Goal: Transaction & Acquisition: Purchase product/service

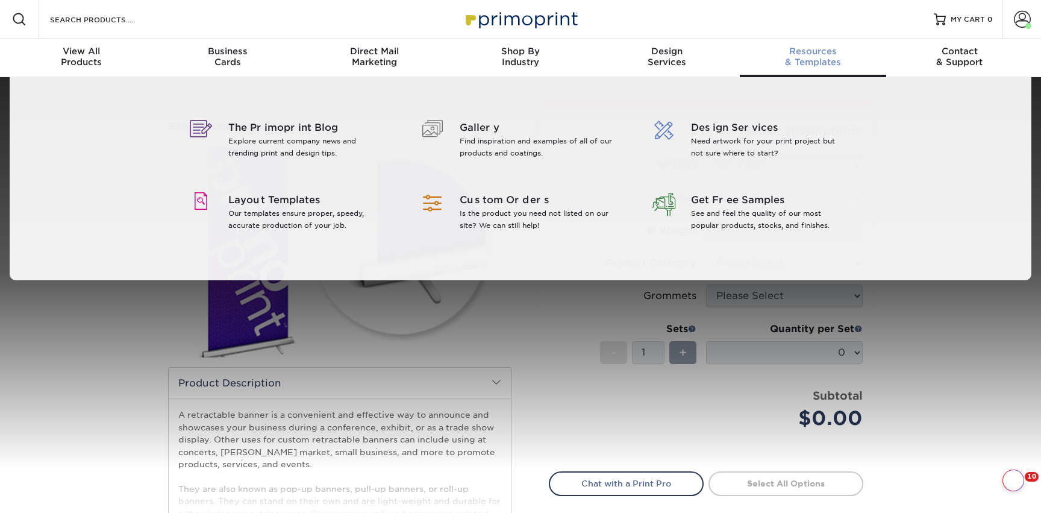
select select "33.00x80.00"
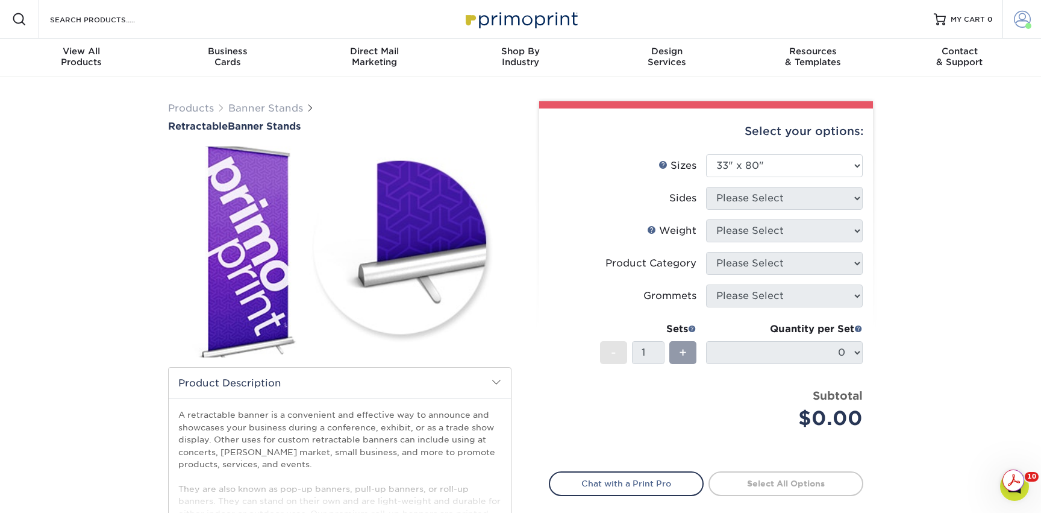
click at [1019, 16] on span at bounding box center [1022, 19] width 17 height 17
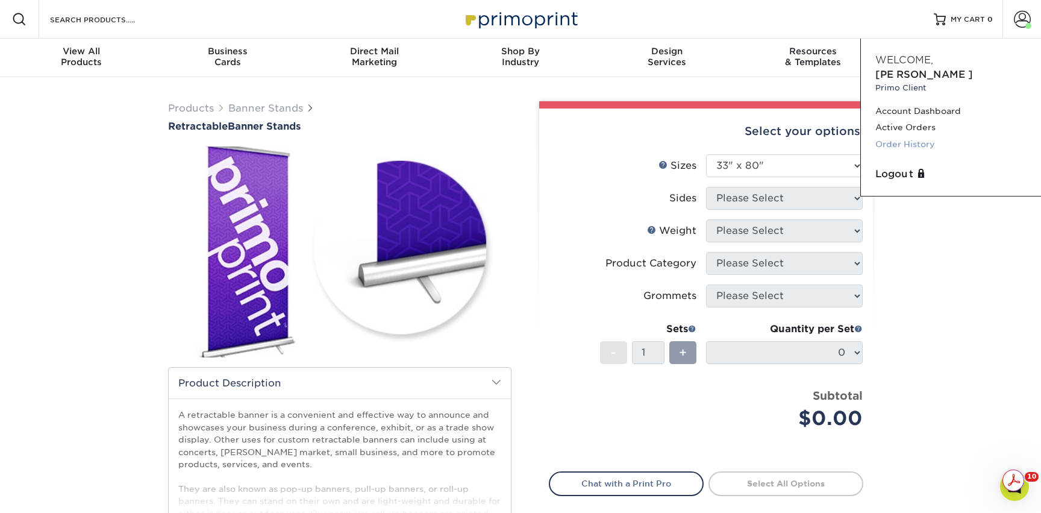
click at [915, 136] on link "Order History" at bounding box center [950, 144] width 151 height 16
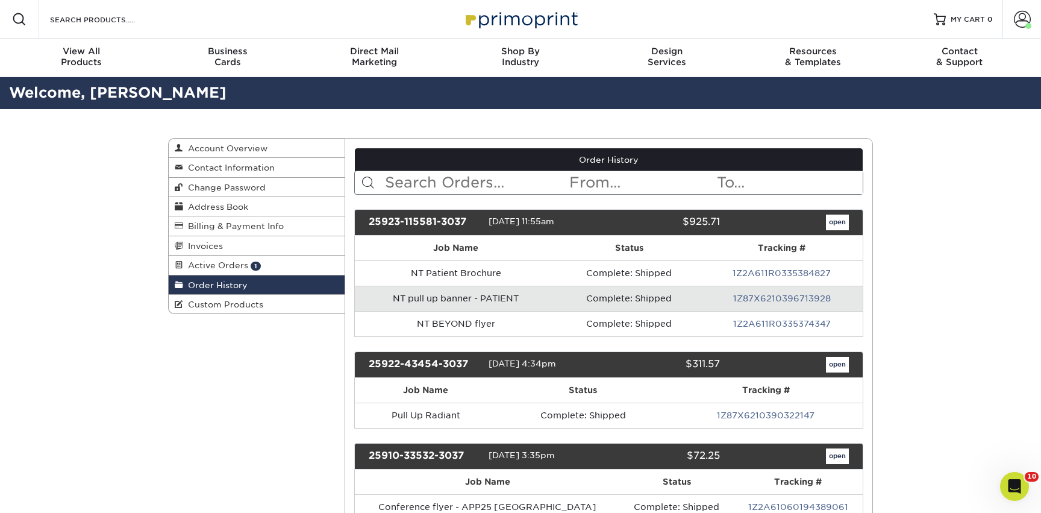
click at [478, 182] on input "text" at bounding box center [476, 182] width 185 height 23
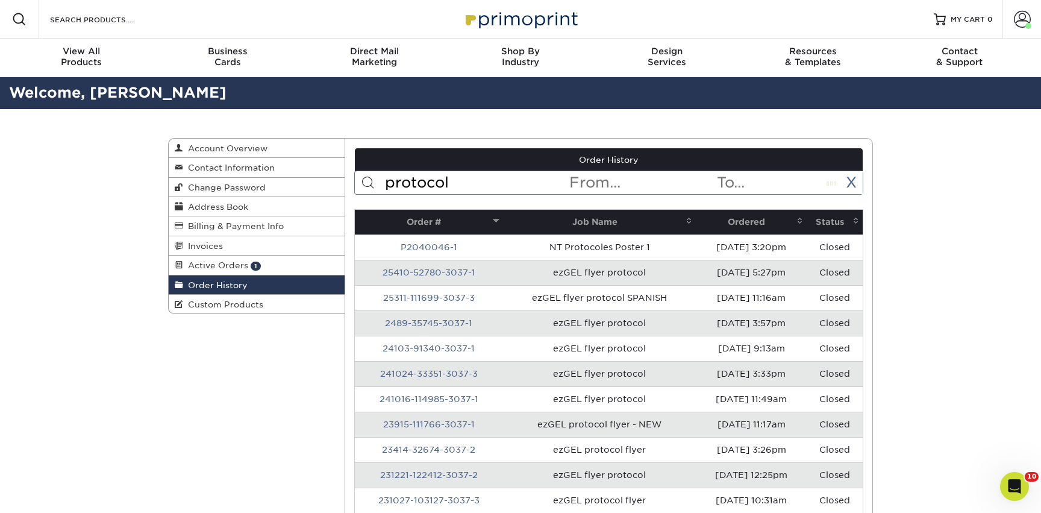
type input "protocol"
click at [745, 222] on th "Ordered" at bounding box center [751, 222] width 111 height 25
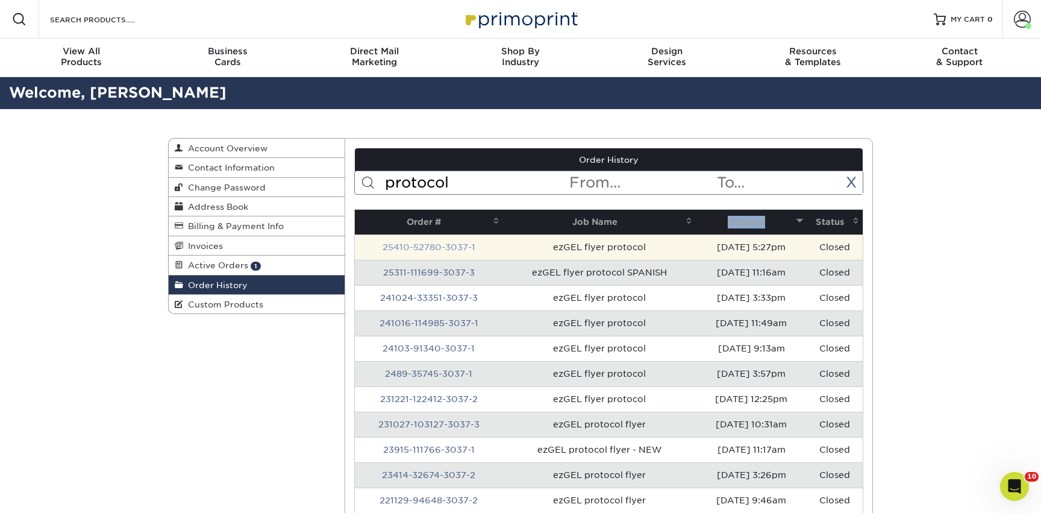
click at [452, 249] on link "25410-52780-3037-1" at bounding box center [429, 247] width 93 height 10
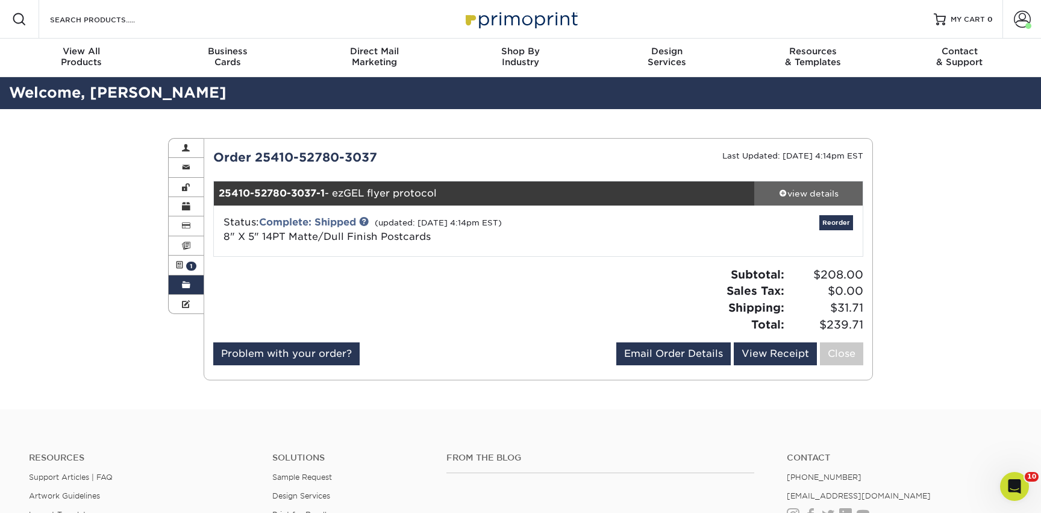
click at [823, 197] on div "view details" at bounding box center [808, 193] width 108 height 12
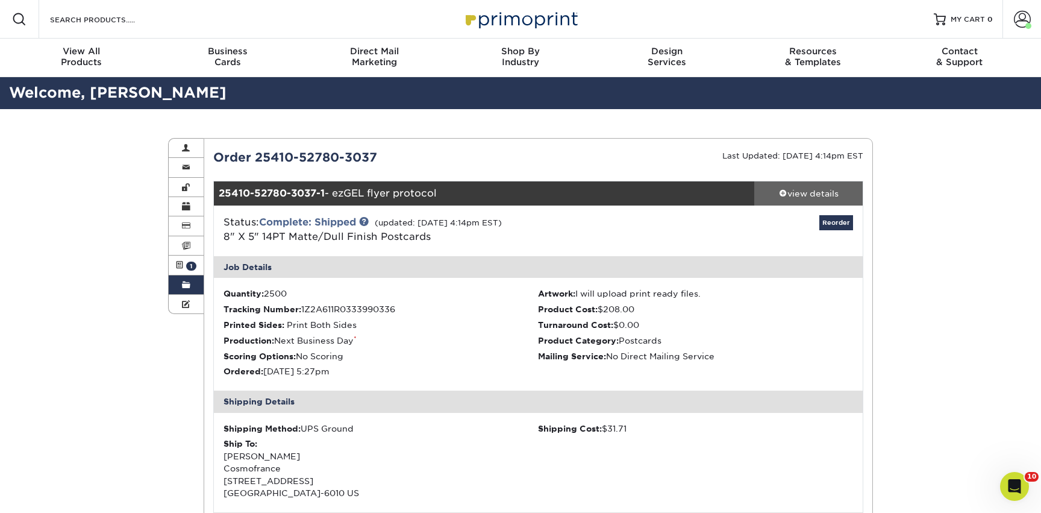
click at [823, 197] on div "view details" at bounding box center [808, 193] width 108 height 12
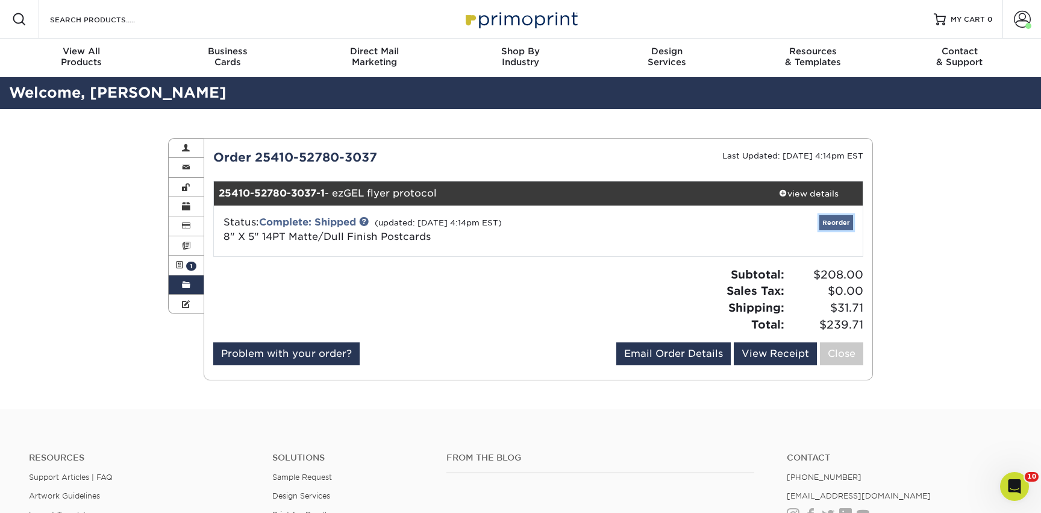
click at [833, 219] on link "Reorder" at bounding box center [836, 222] width 34 height 15
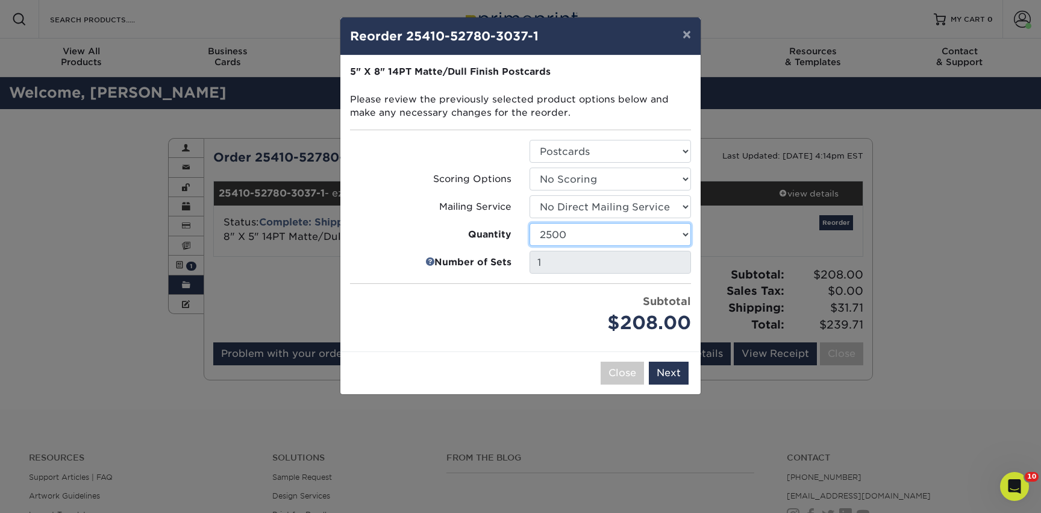
click at [660, 239] on select "100 250 500 1000 2500 5000 10000 15000 20000 25000 30000 35000 40000 45000 5000…" at bounding box center [610, 234] width 161 height 23
select select "e824bf9f-d22d-4070-926d-42c6dd5ef515"
click at [530, 223] on select "100 250 500 1000 2500 5000 10000 15000 20000 25000 30000 35000 40000 45000 5000…" at bounding box center [610, 234] width 161 height 23
click at [668, 378] on button "Next" at bounding box center [669, 372] width 40 height 23
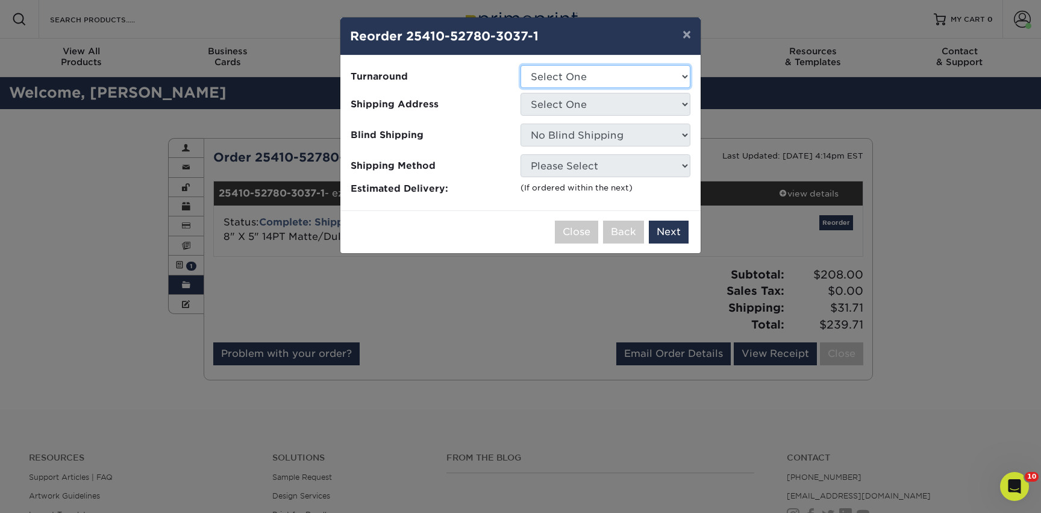
click at [602, 72] on select "Select One 2-4 Business Days 2 Day Next Business Day" at bounding box center [606, 76] width 170 height 23
select select "bf215aca-841d-4811-8ed0-75cefc160105"
click at [521, 65] on select "Select One 2-4 Business Days 2 Day Next Business Day" at bounding box center [606, 76] width 170 height 23
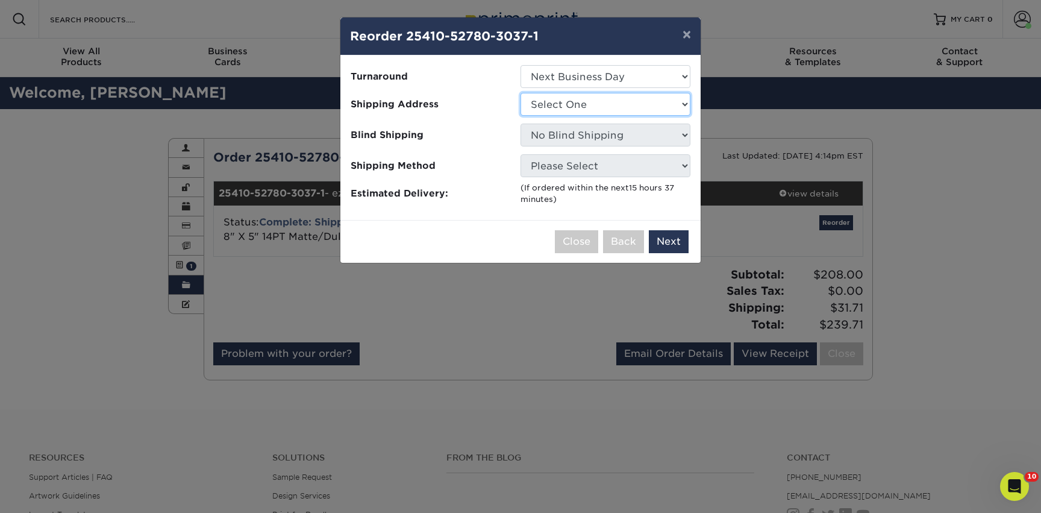
click at [558, 105] on select "Select One AAAS - PR Alison Mims AN7 conference office - TX Anne McLean Anu Ver…" at bounding box center [606, 104] width 170 height 23
select select "142293"
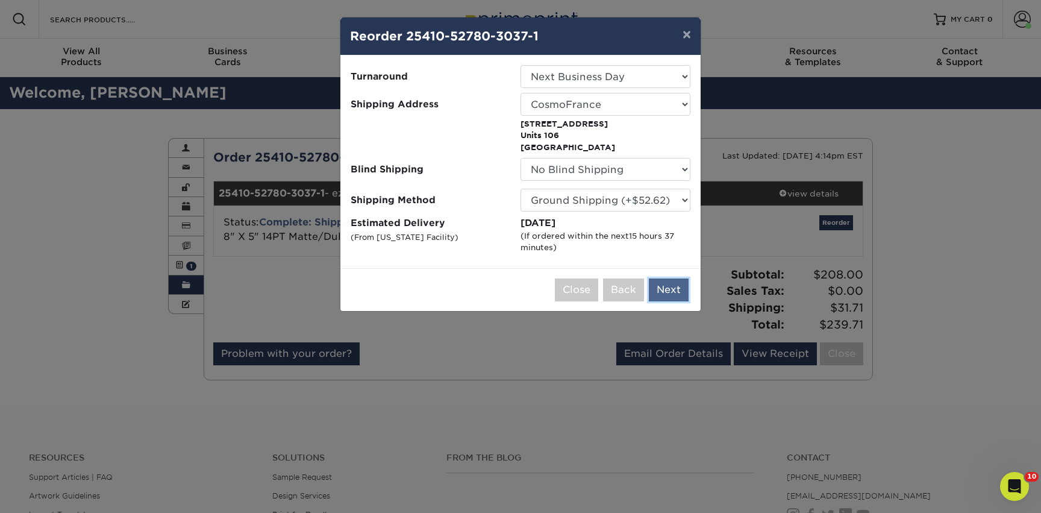
click at [665, 294] on button "Next" at bounding box center [669, 289] width 40 height 23
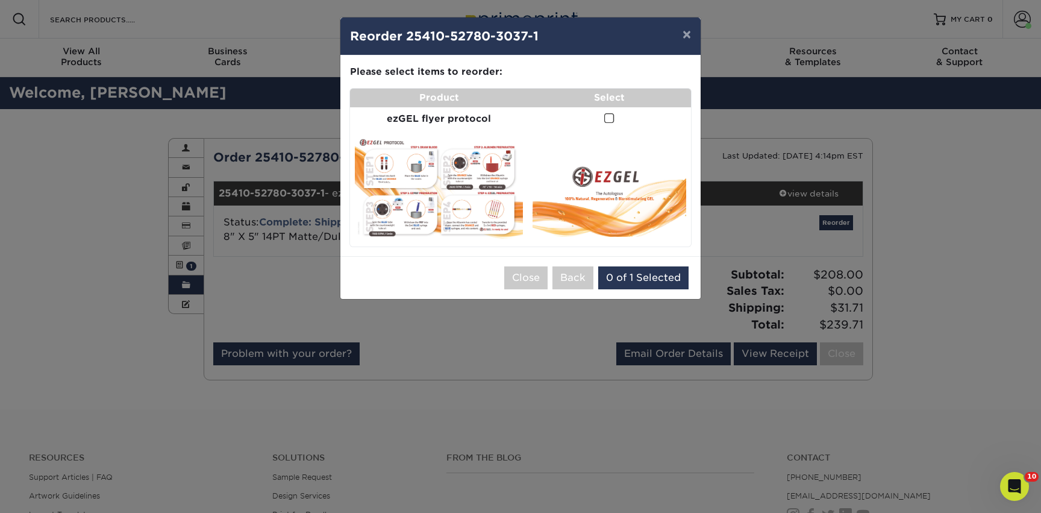
click at [606, 118] on span at bounding box center [609, 118] width 10 height 11
click at [0, 0] on input "checkbox" at bounding box center [0, 0] width 0 height 0
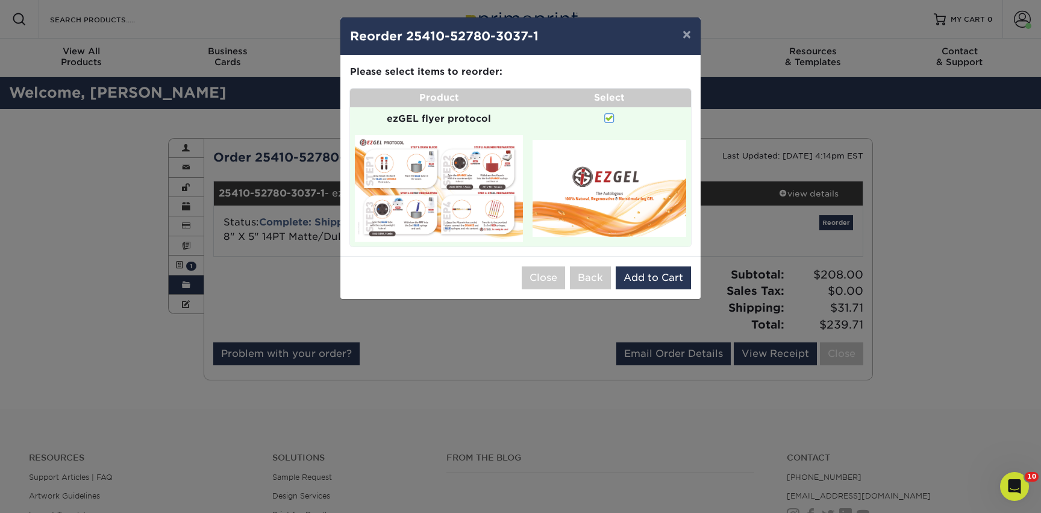
click at [657, 289] on div "Close Back 0 of 1 Selected Add to Cart" at bounding box center [520, 277] width 360 height 43
click at [655, 280] on button "Add to Cart" at bounding box center [653, 277] width 75 height 23
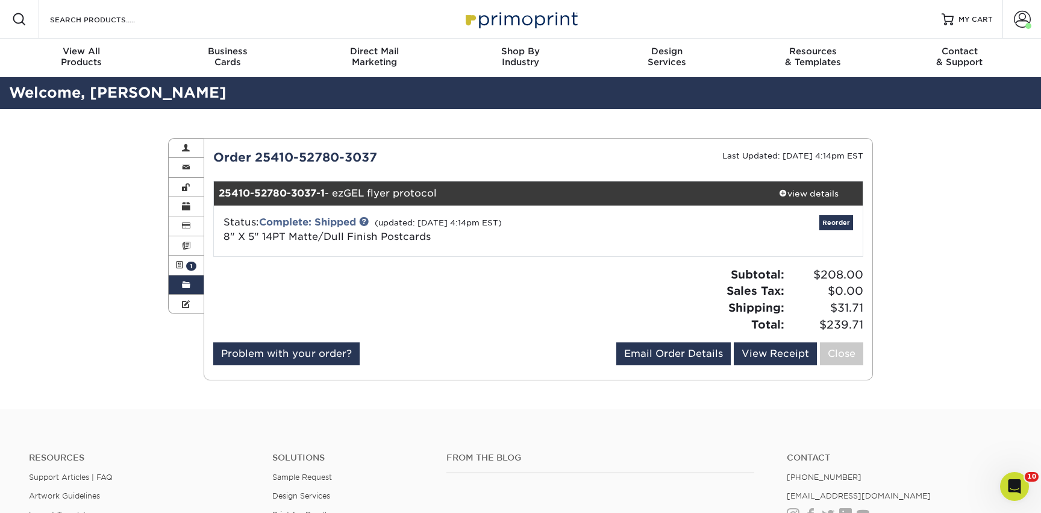
click at [190, 283] on link "Order History" at bounding box center [186, 284] width 35 height 19
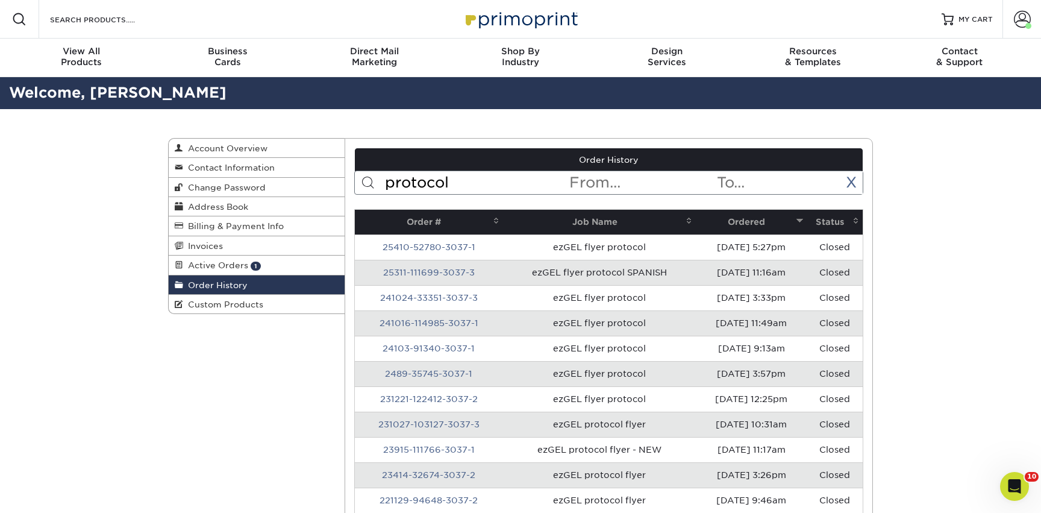
click at [424, 187] on input "protocol" at bounding box center [476, 182] width 185 height 23
type input "user guide"
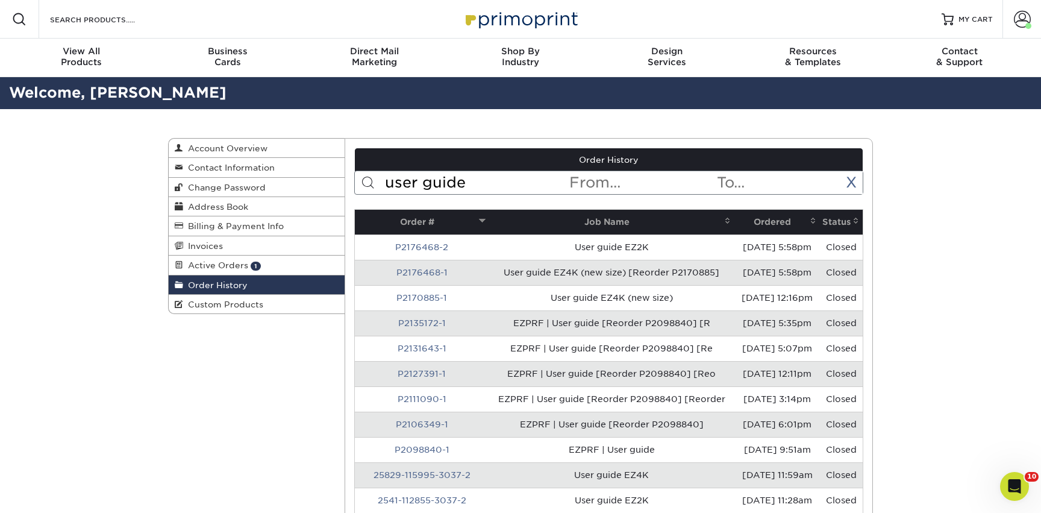
click at [746, 221] on th "Ordered" at bounding box center [777, 222] width 86 height 25
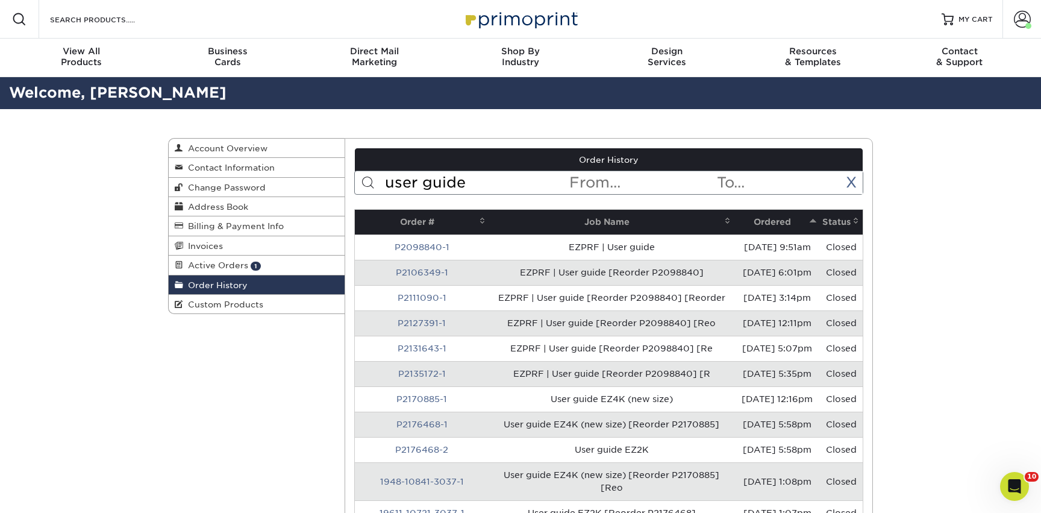
click at [761, 231] on th "Ordered" at bounding box center [777, 222] width 86 height 25
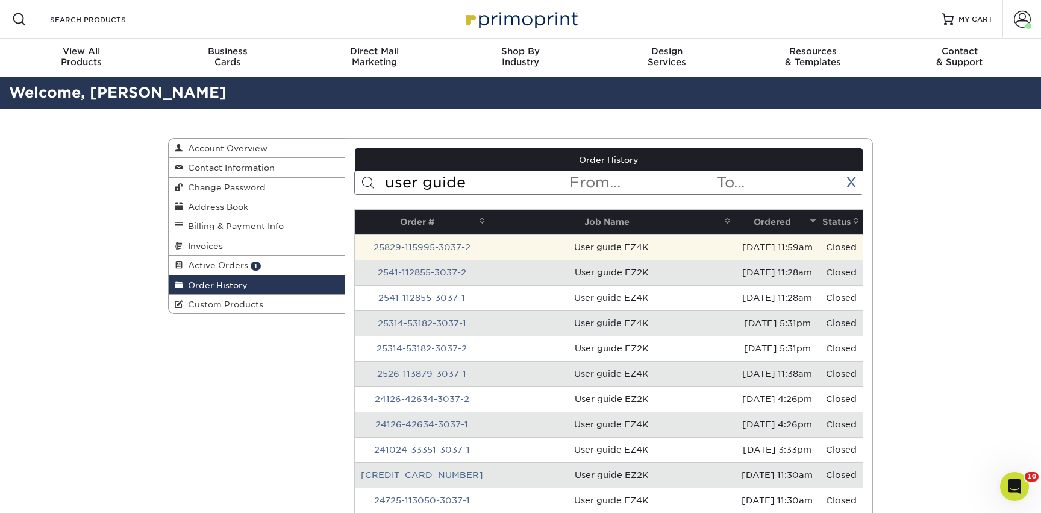
click at [402, 256] on td "25829-115995-3037-2" at bounding box center [422, 246] width 134 height 25
click at [401, 246] on link "25829-115995-3037-2" at bounding box center [422, 247] width 97 height 10
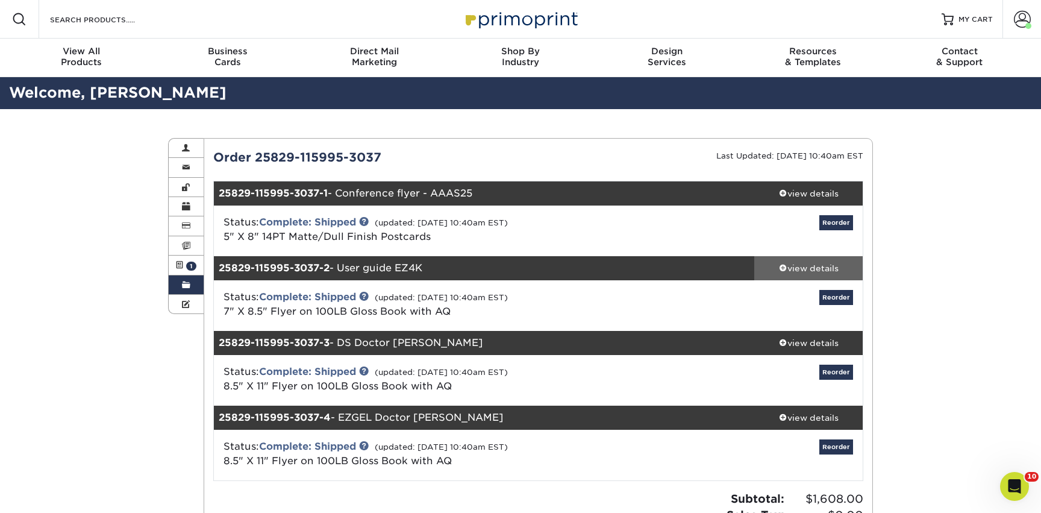
click at [827, 267] on div "view details" at bounding box center [808, 268] width 108 height 12
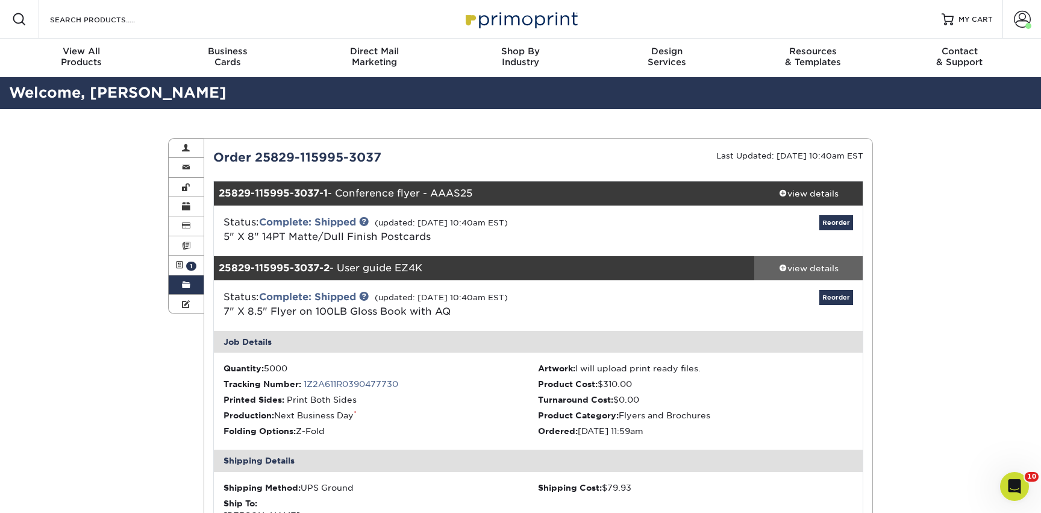
click at [827, 267] on div "view details" at bounding box center [808, 268] width 108 height 12
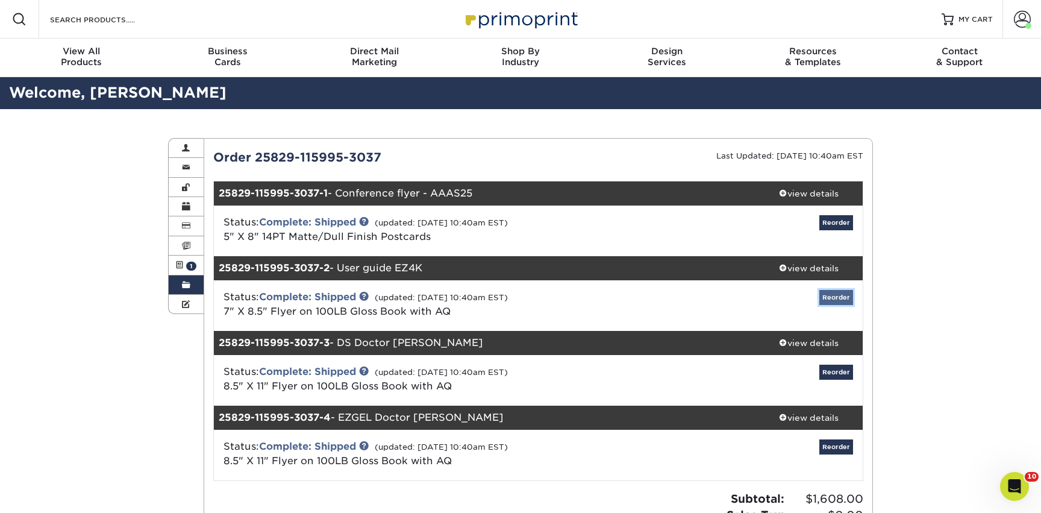
click at [841, 298] on link "Reorder" at bounding box center [836, 297] width 34 height 15
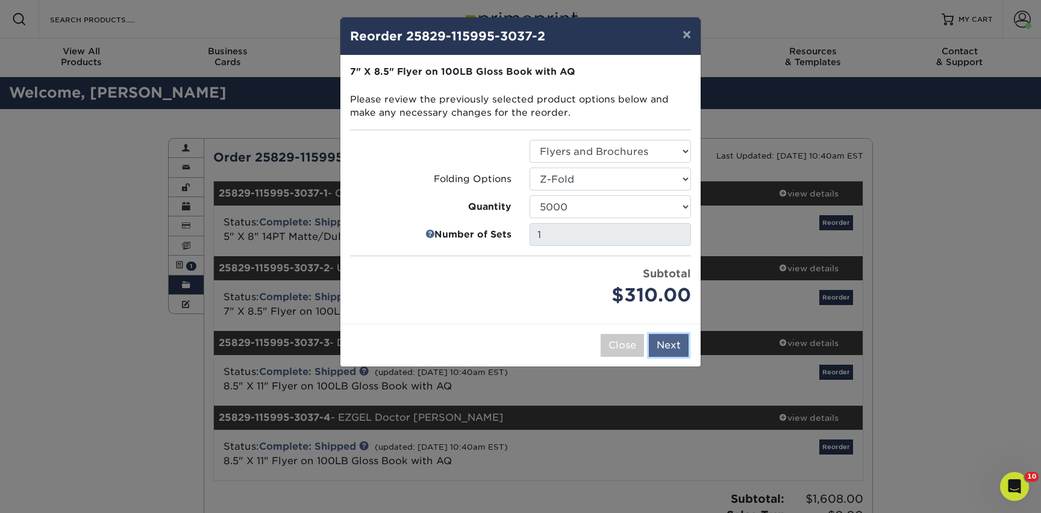
click at [677, 343] on button "Next" at bounding box center [669, 345] width 40 height 23
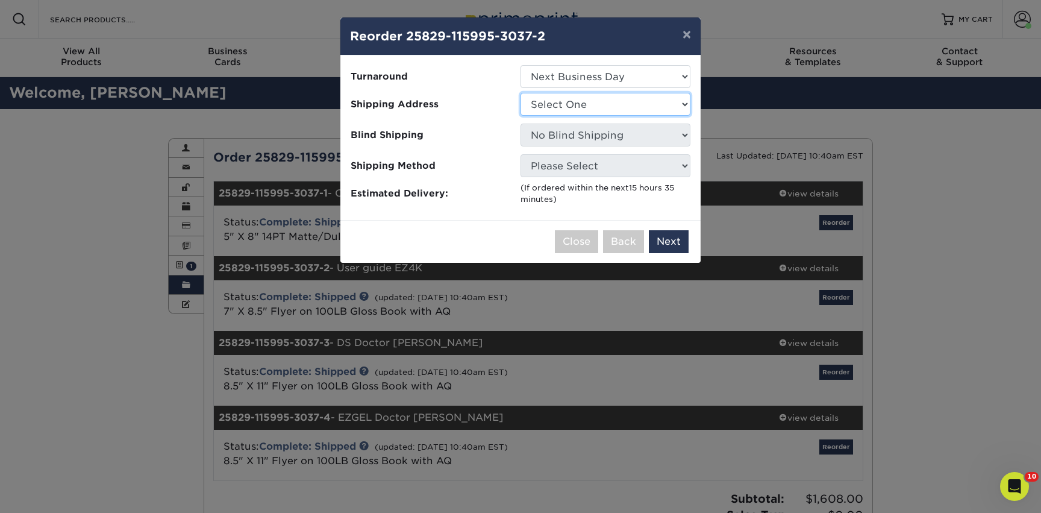
click at [573, 114] on select "Select One AAAS - PR Alison Mims AN7 conference office - TX Anne McLean Anu Ver…" at bounding box center [606, 104] width 170 height 23
select select "142293"
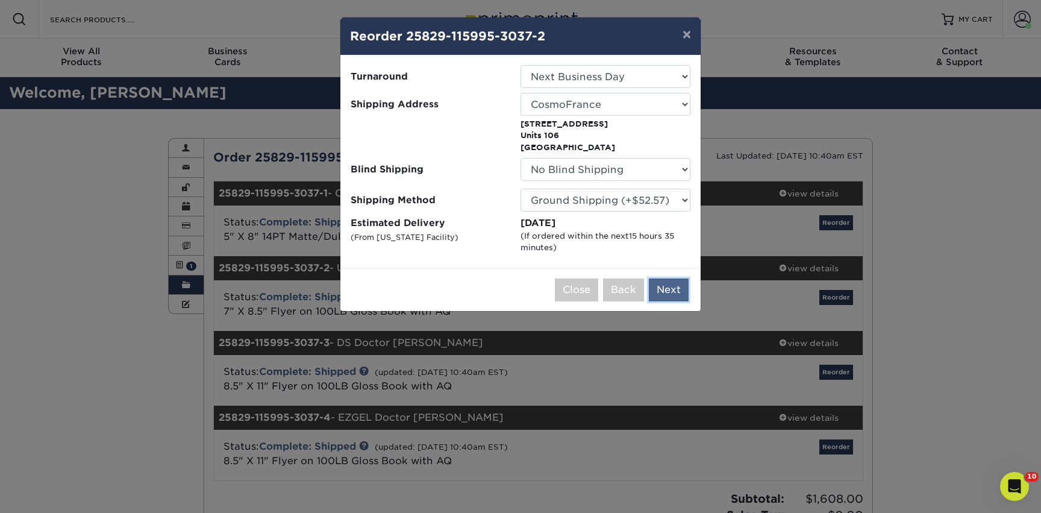
click at [678, 290] on button "Next" at bounding box center [669, 289] width 40 height 23
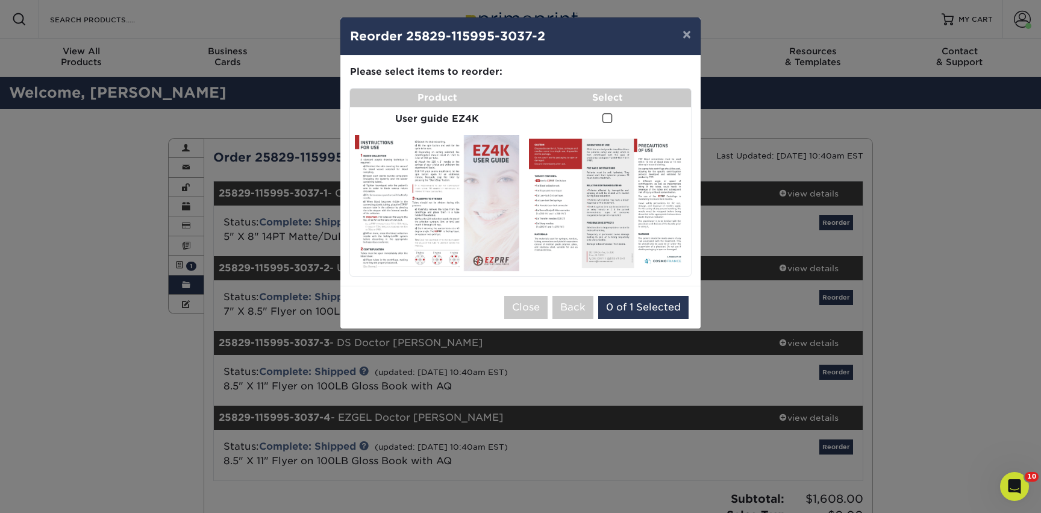
click at [606, 117] on span at bounding box center [607, 118] width 10 height 11
click at [0, 0] on input "checkbox" at bounding box center [0, 0] width 0 height 0
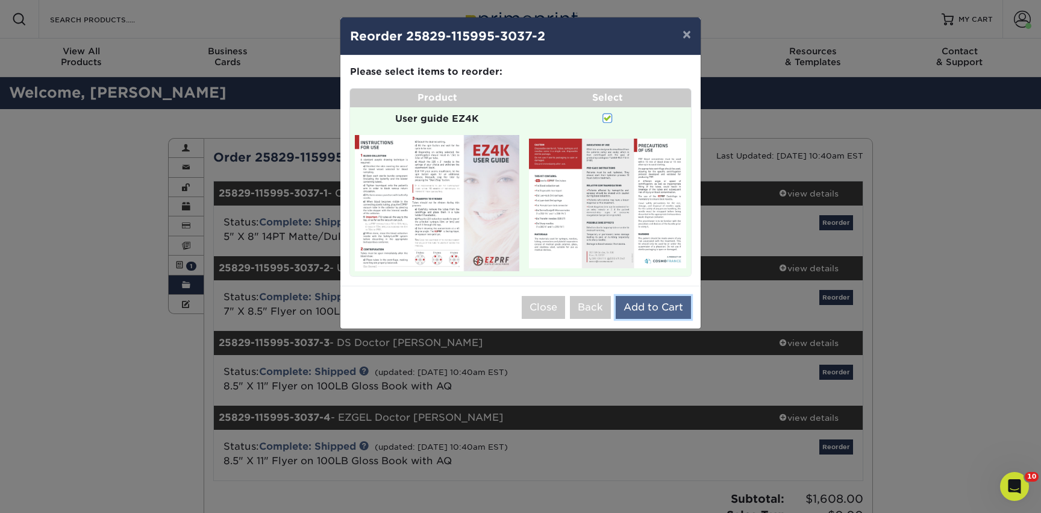
click at [657, 299] on button "Add to Cart" at bounding box center [653, 307] width 75 height 23
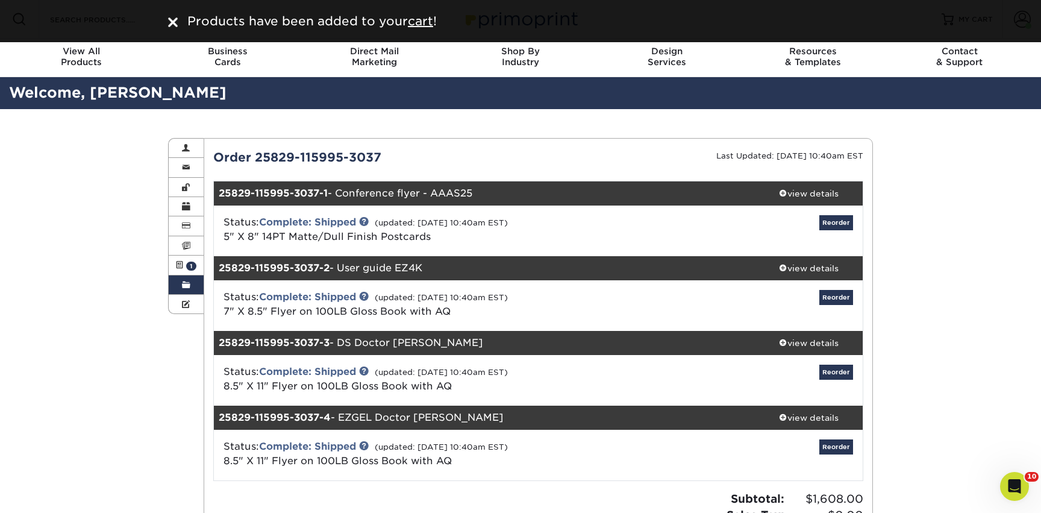
click at [185, 289] on span at bounding box center [186, 285] width 8 height 10
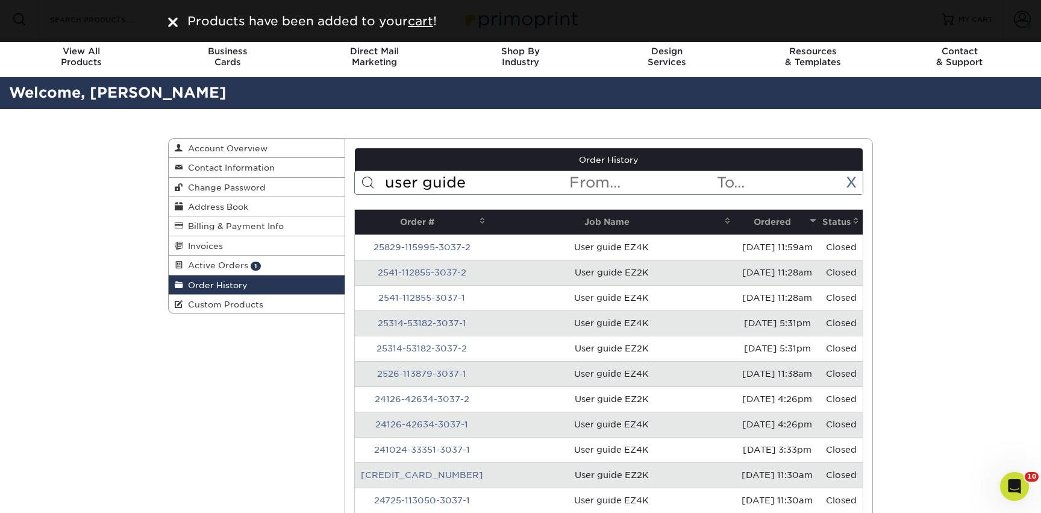
click at [436, 180] on input "user guide" at bounding box center [476, 182] width 185 height 23
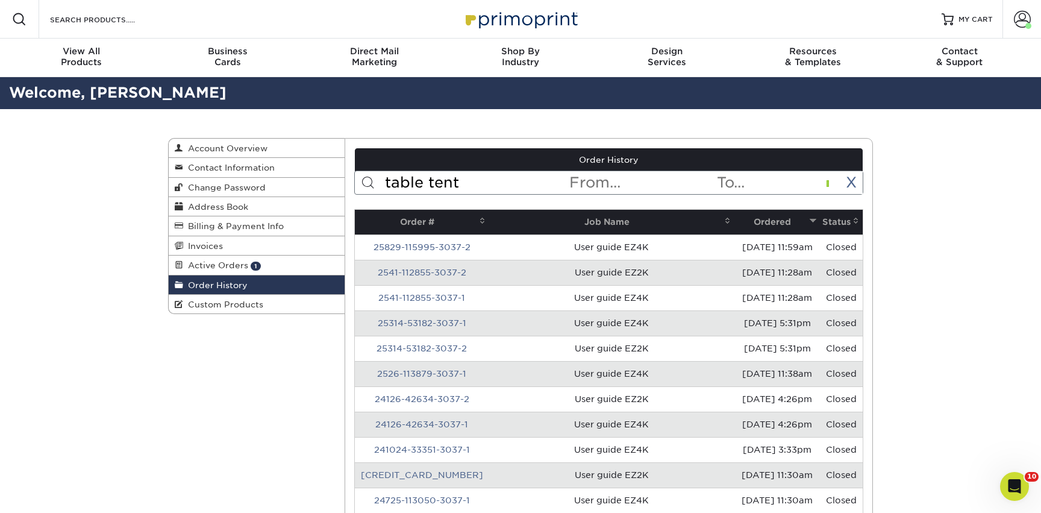
type input "table tent"
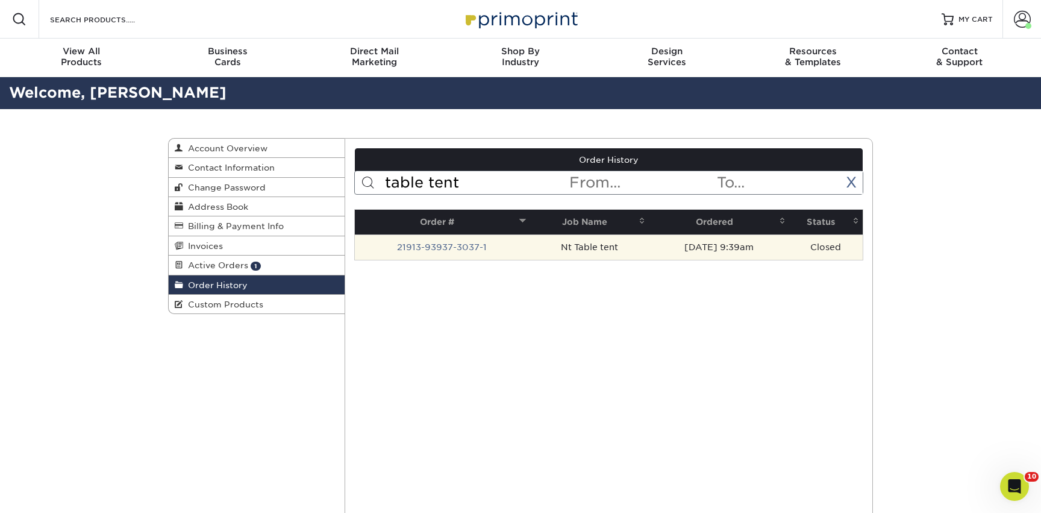
click at [530, 251] on td "Nt Table tent" at bounding box center [589, 246] width 119 height 25
click at [452, 251] on link "21913-93937-3037-1" at bounding box center [442, 247] width 90 height 10
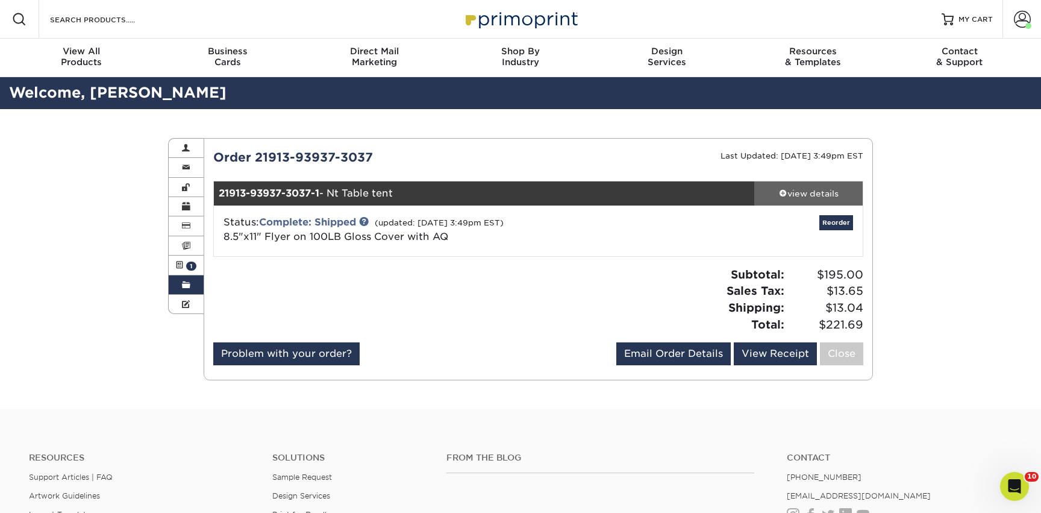
click at [795, 201] on link "view details" at bounding box center [808, 193] width 108 height 24
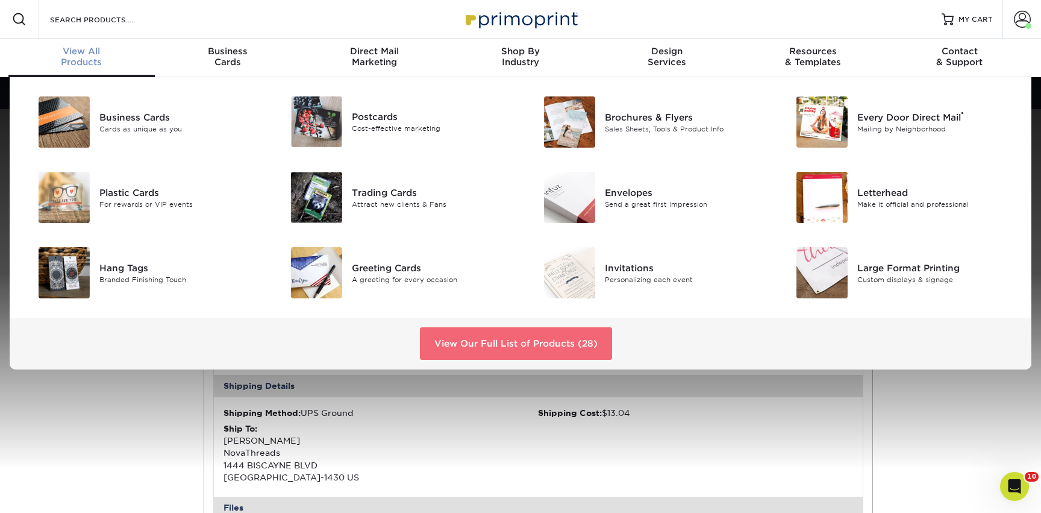
click at [440, 333] on link "View Our Full List of Products (28)" at bounding box center [516, 343] width 192 height 33
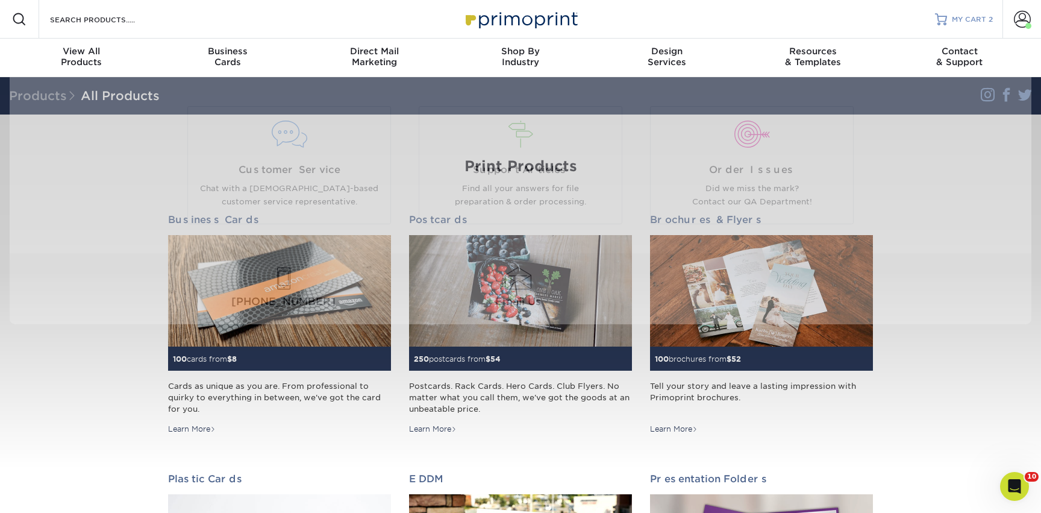
click at [964, 20] on span "MY CART" at bounding box center [969, 19] width 34 height 10
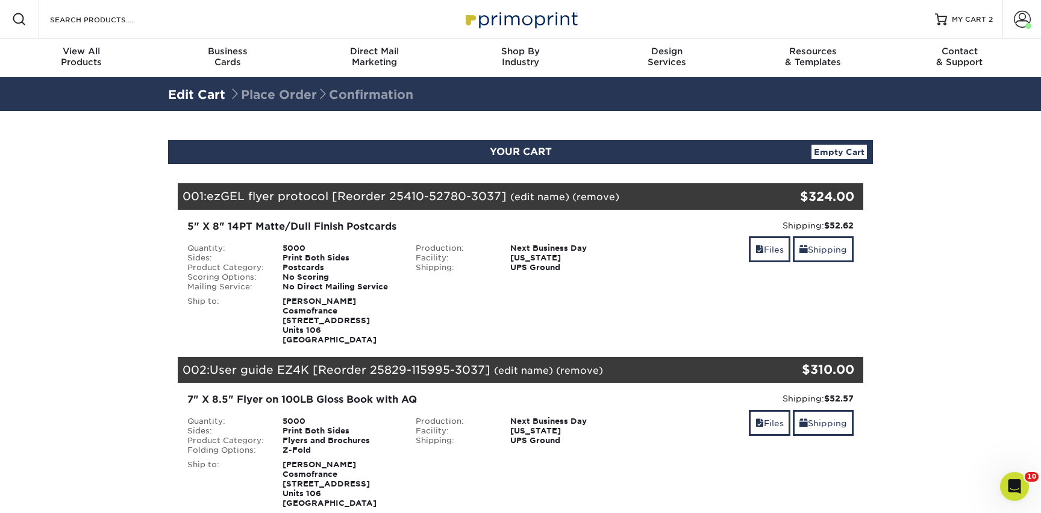
click at [548, 194] on link "(edit name)" at bounding box center [539, 196] width 59 height 11
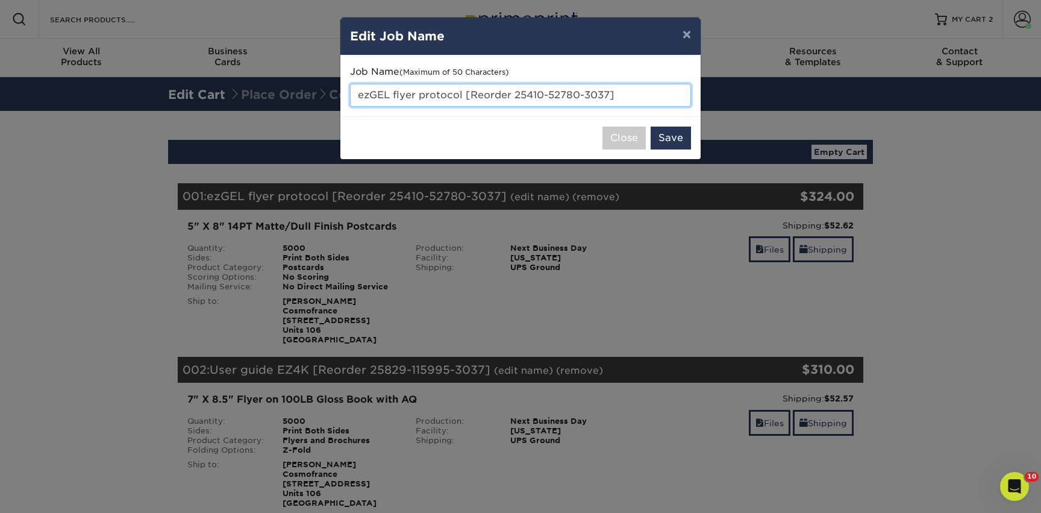
drag, startPoint x: 466, startPoint y: 95, endPoint x: 637, endPoint y: 96, distance: 171.1
click at [637, 96] on input "ezGEL flyer protocol [Reorder 25410-52780-3037]" at bounding box center [520, 95] width 341 height 23
type input "ezGEL flyer protocol"
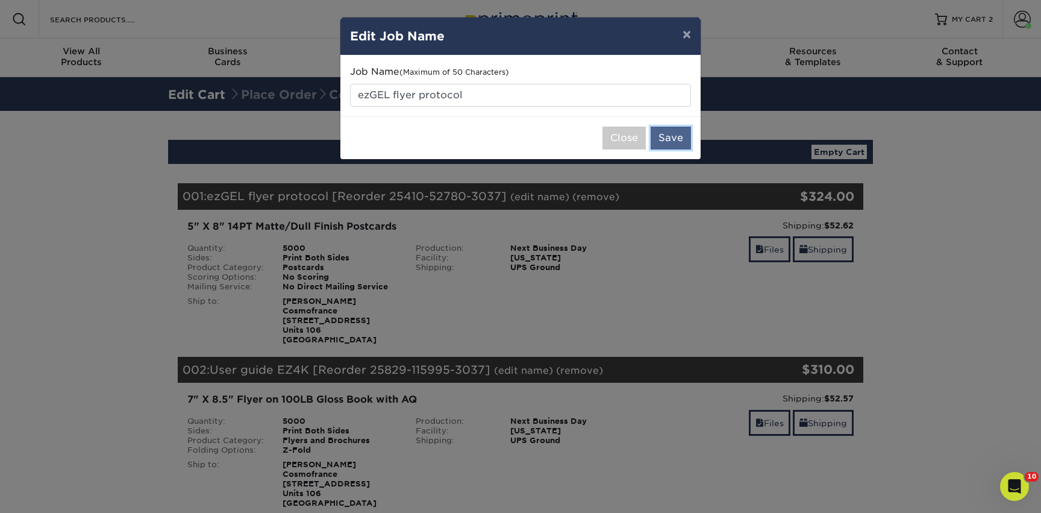
click at [663, 134] on button "Save" at bounding box center [671, 138] width 40 height 23
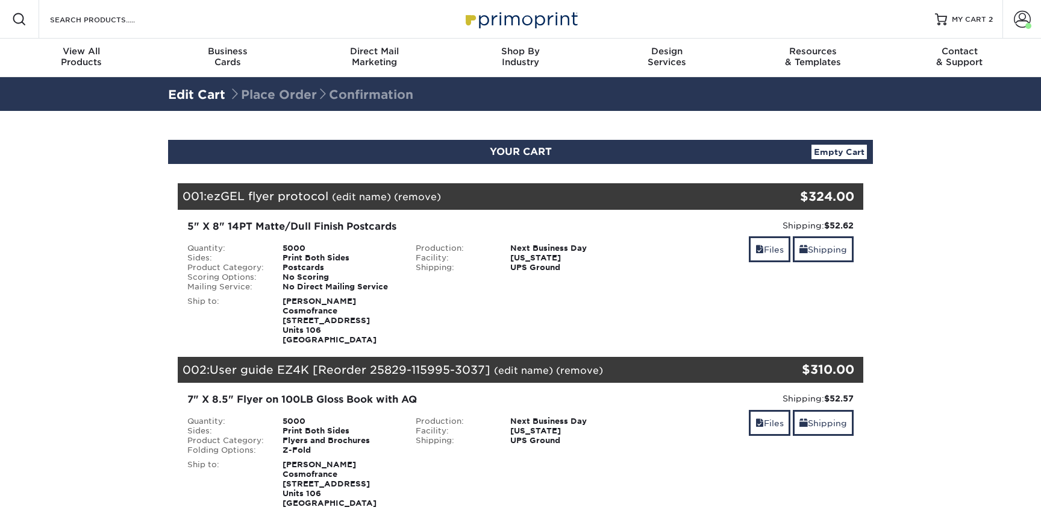
click at [522, 371] on link "(edit name)" at bounding box center [523, 369] width 59 height 11
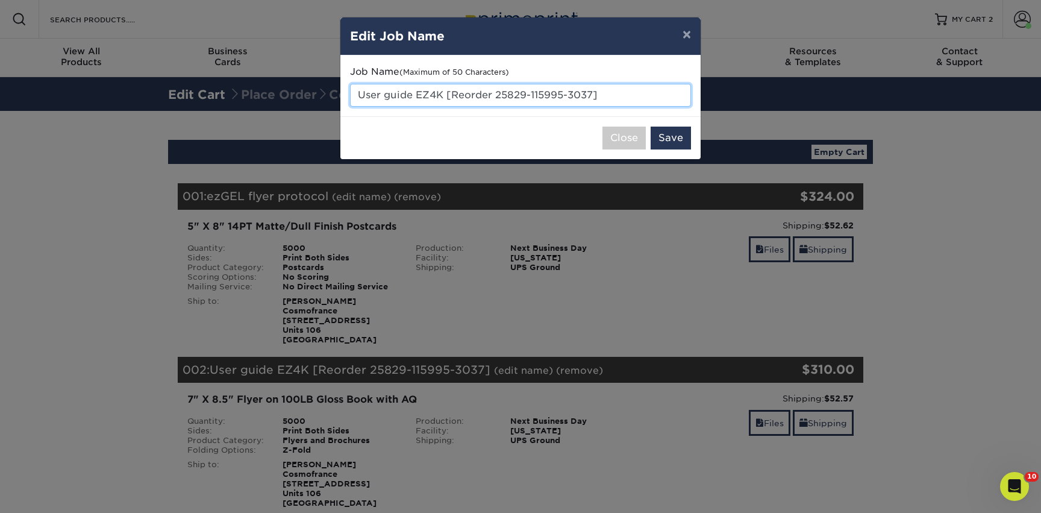
drag, startPoint x: 604, startPoint y: 96, endPoint x: 447, endPoint y: 94, distance: 157.2
click at [447, 94] on input "User guide EZ4K [Reorder 25829-115995-3037]" at bounding box center [520, 95] width 341 height 23
type input "User guide EZ4K"
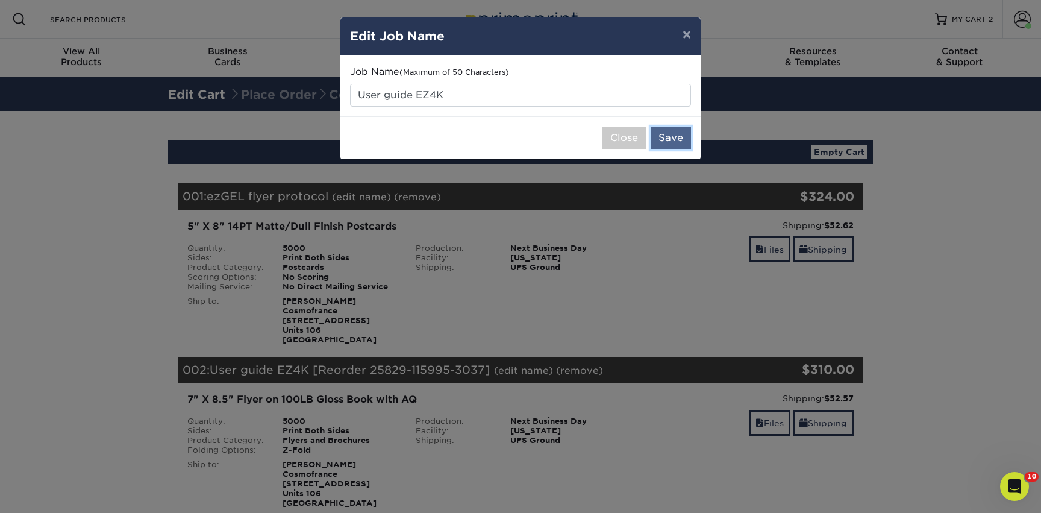
click at [667, 138] on button "Save" at bounding box center [671, 138] width 40 height 23
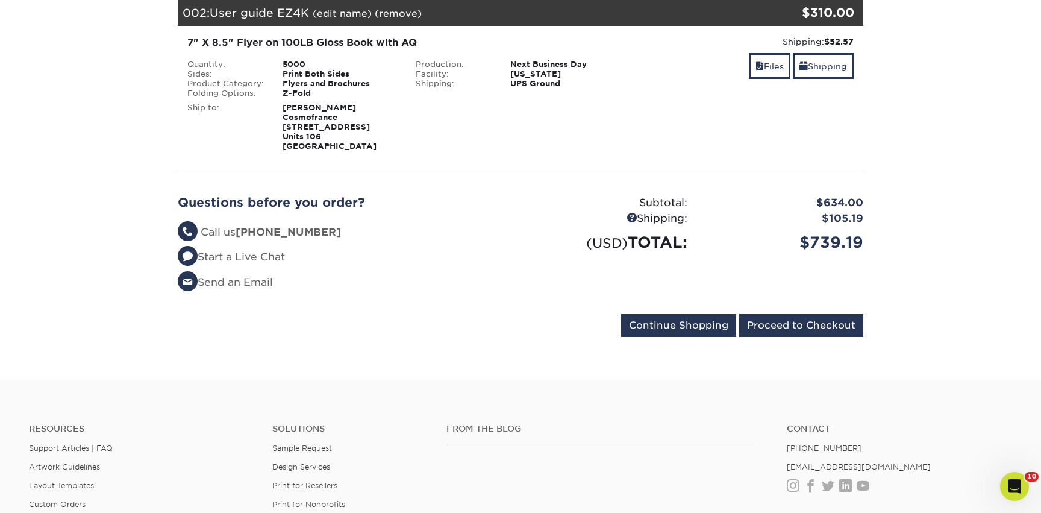
scroll to position [391, 0]
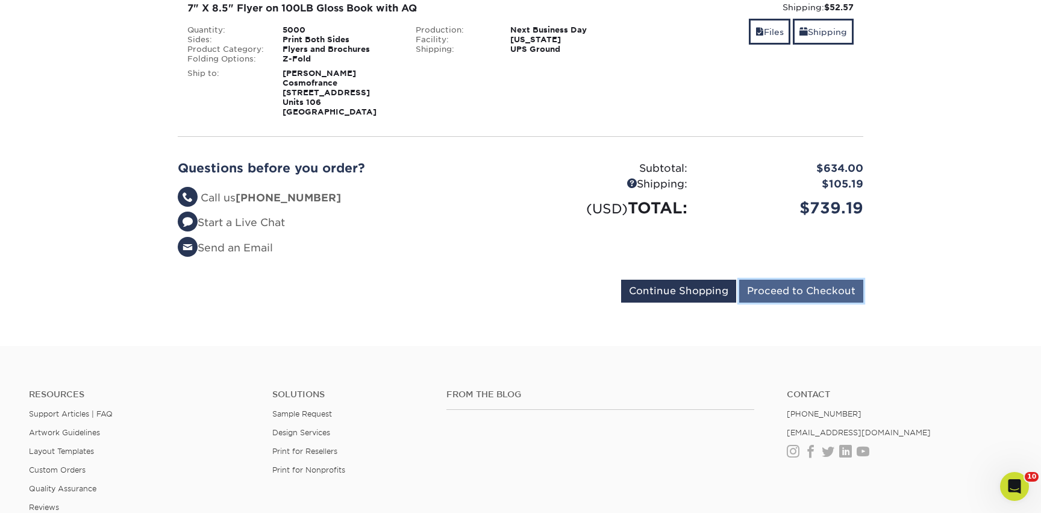
click at [813, 286] on input "Proceed to Checkout" at bounding box center [801, 291] width 124 height 23
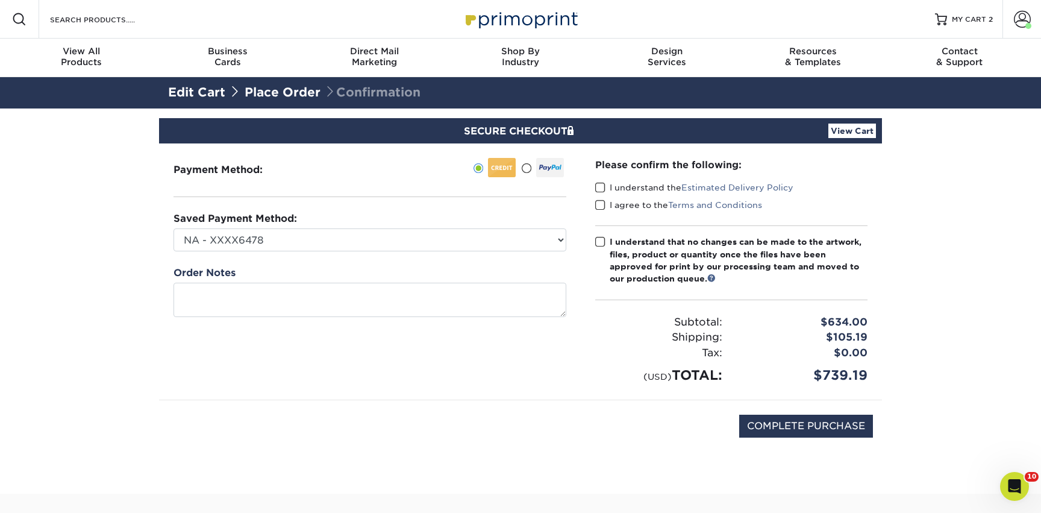
click at [600, 185] on span at bounding box center [600, 187] width 10 height 11
click at [0, 0] on input "I understand the Estimated Delivery Policy" at bounding box center [0, 0] width 0 height 0
click at [601, 205] on span at bounding box center [600, 204] width 10 height 11
click at [0, 0] on input "I agree to the Terms and Conditions" at bounding box center [0, 0] width 0 height 0
click at [601, 240] on span at bounding box center [600, 241] width 10 height 11
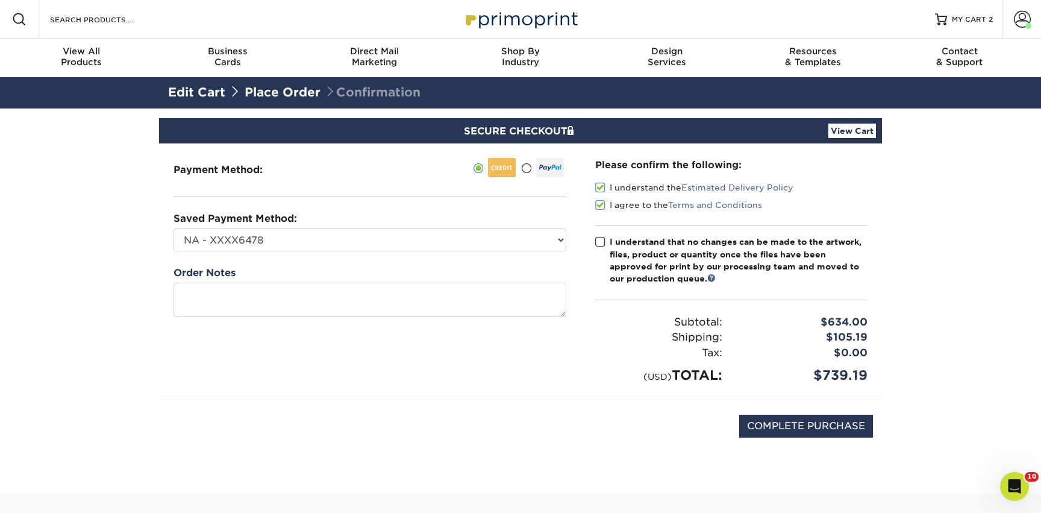
click at [0, 0] on input "I understand that no changes can be made to the artwork, files, product or quan…" at bounding box center [0, 0] width 0 height 0
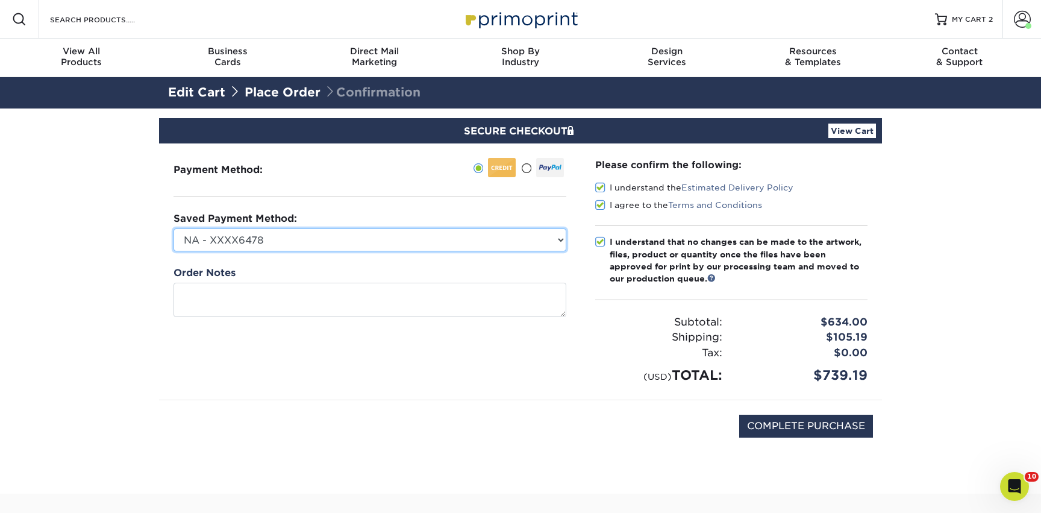
click at [446, 237] on select "NA - XXXX6478 NovaThreads - XXXX3086 CosmoFrance - XXXX3973 Conference - XXXX66…" at bounding box center [370, 239] width 393 height 23
select select "69607"
click at [174, 228] on select "NA - XXXX6478 NovaThreads - XXXX3086 CosmoFrance - XXXX3973 Conference - XXXX66…" at bounding box center [370, 239] width 393 height 23
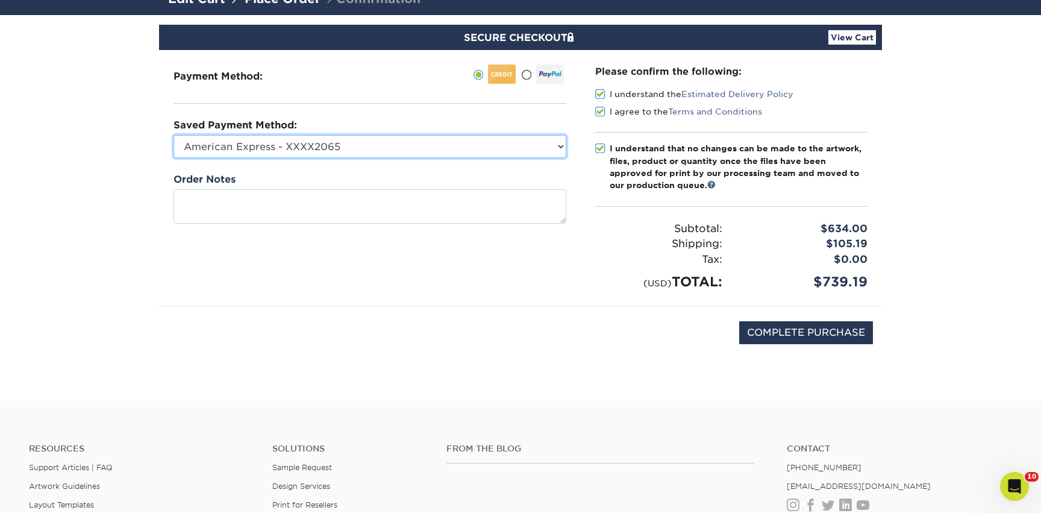
scroll to position [110, 0]
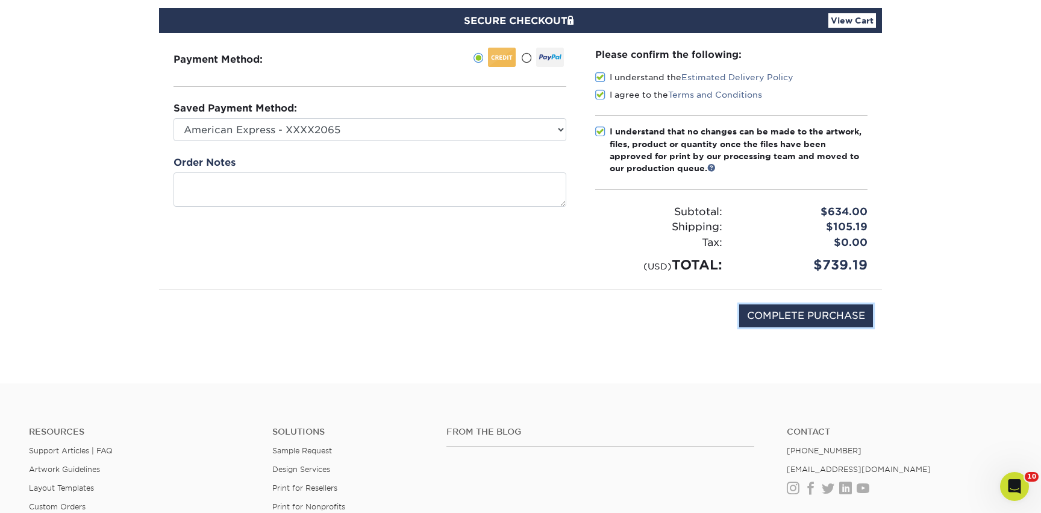
drag, startPoint x: 783, startPoint y: 317, endPoint x: 551, endPoint y: 377, distance: 238.8
click at [551, 377] on section "SECURE CHECKOUT View Cart Payment Method: Saved Payment Method:" at bounding box center [520, 190] width 1041 height 385
click at [812, 312] on input "COMPLETE PURCHASE" at bounding box center [806, 315] width 134 height 23
type input "PROCESSING, PLEASE WAIT..."
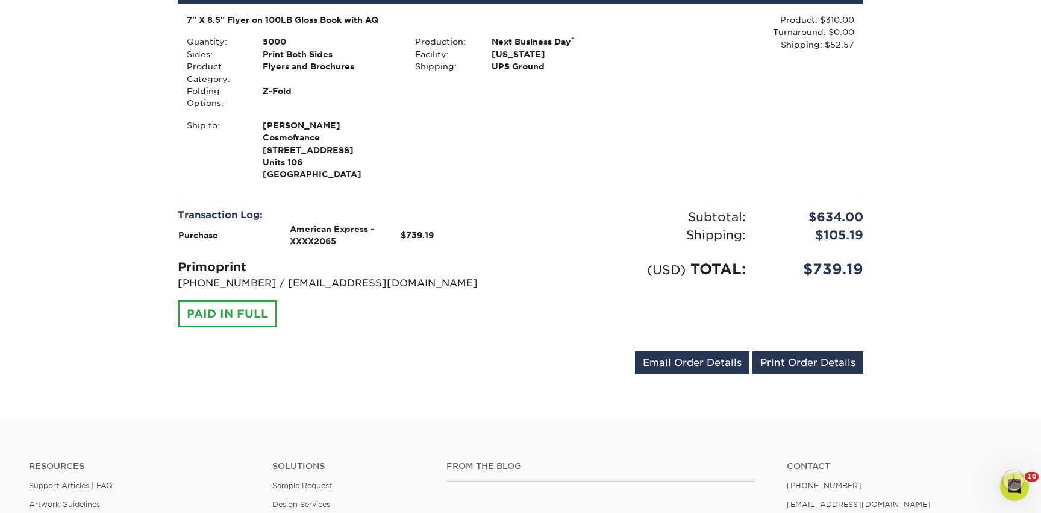
scroll to position [667, 0]
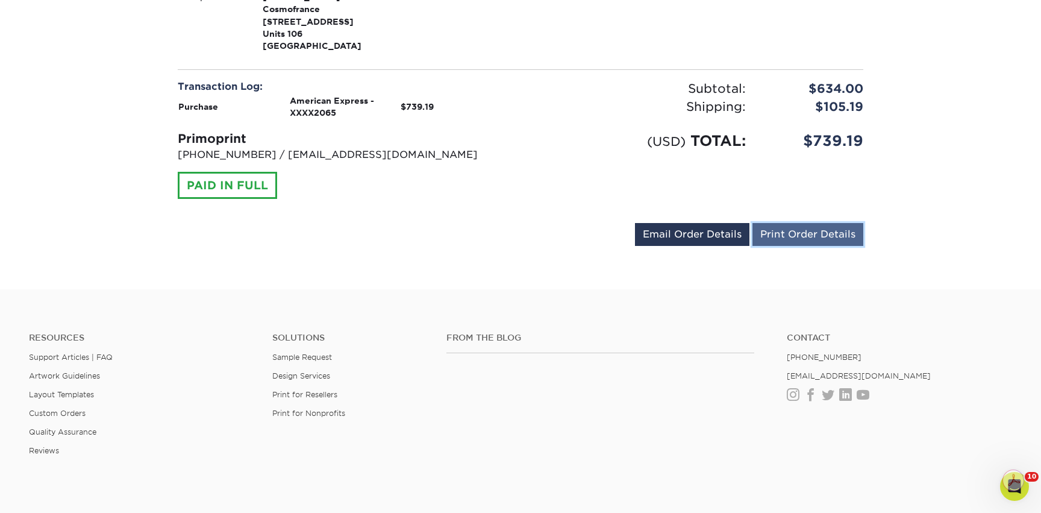
click at [778, 240] on link "Print Order Details" at bounding box center [807, 234] width 111 height 23
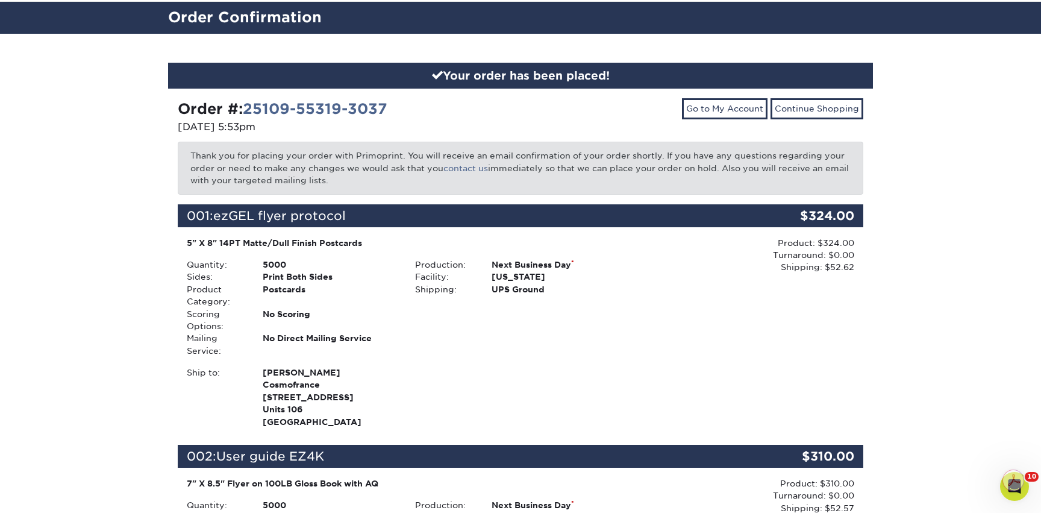
scroll to position [0, 0]
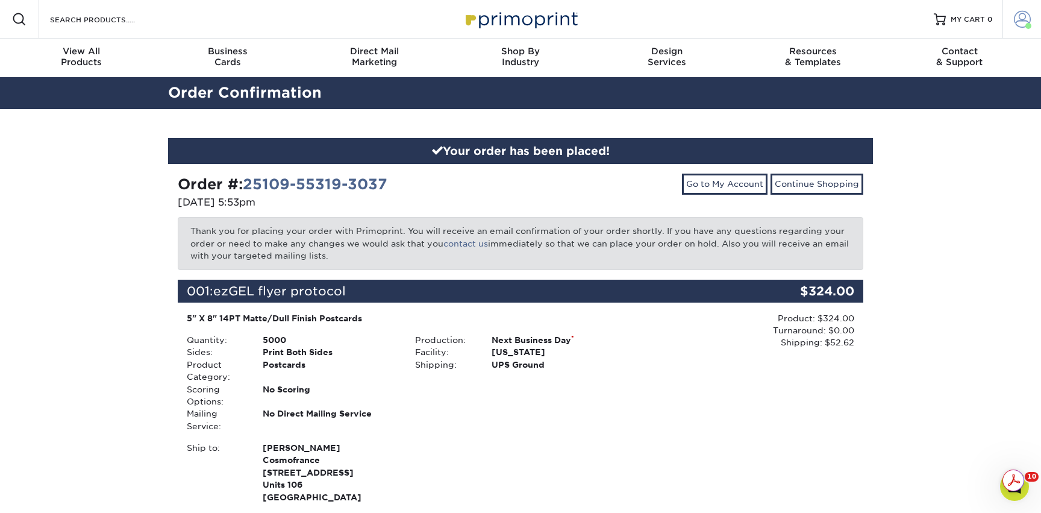
click at [1025, 23] on link "Account" at bounding box center [1021, 19] width 39 height 39
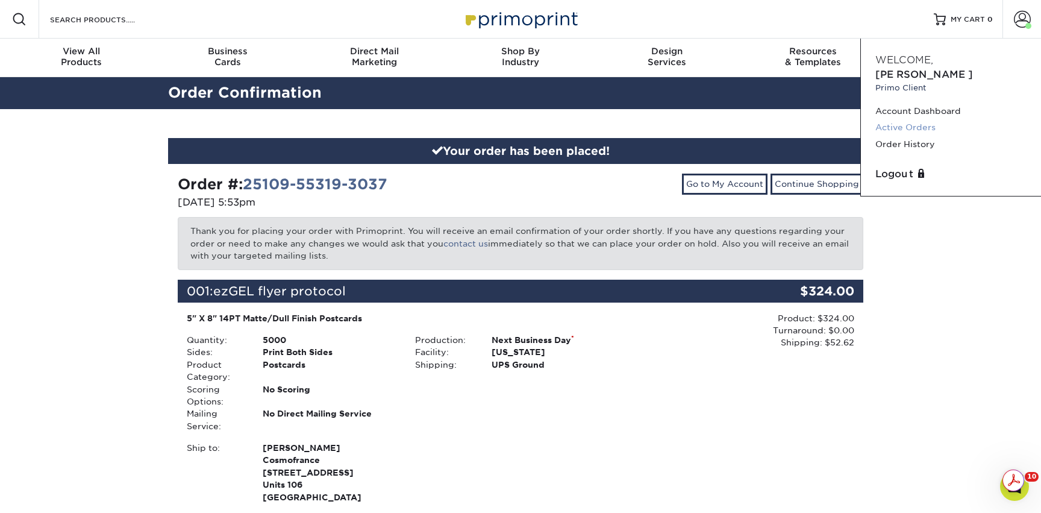
click at [899, 119] on link "Active Orders" at bounding box center [950, 127] width 151 height 16
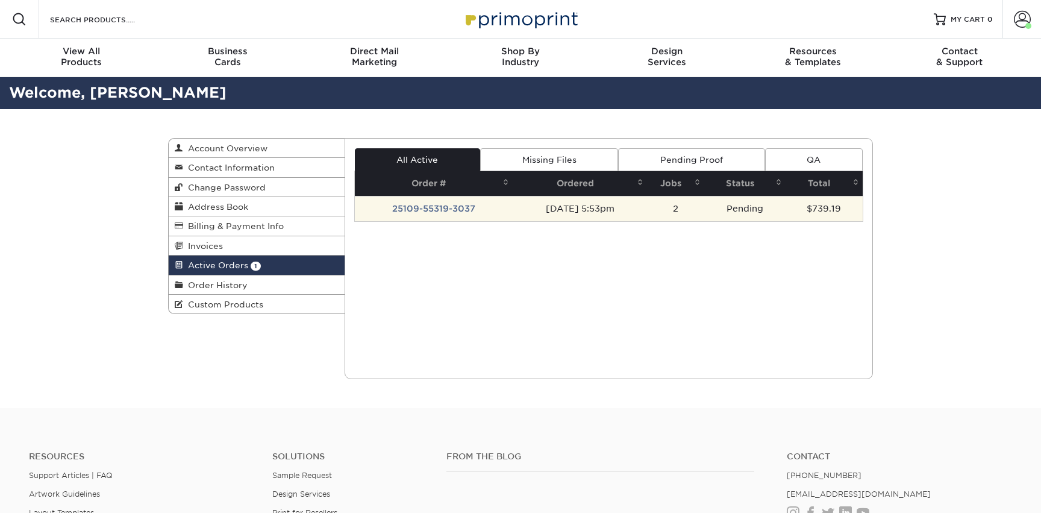
click at [493, 201] on td "25109-55319-3037" at bounding box center [434, 208] width 158 height 25
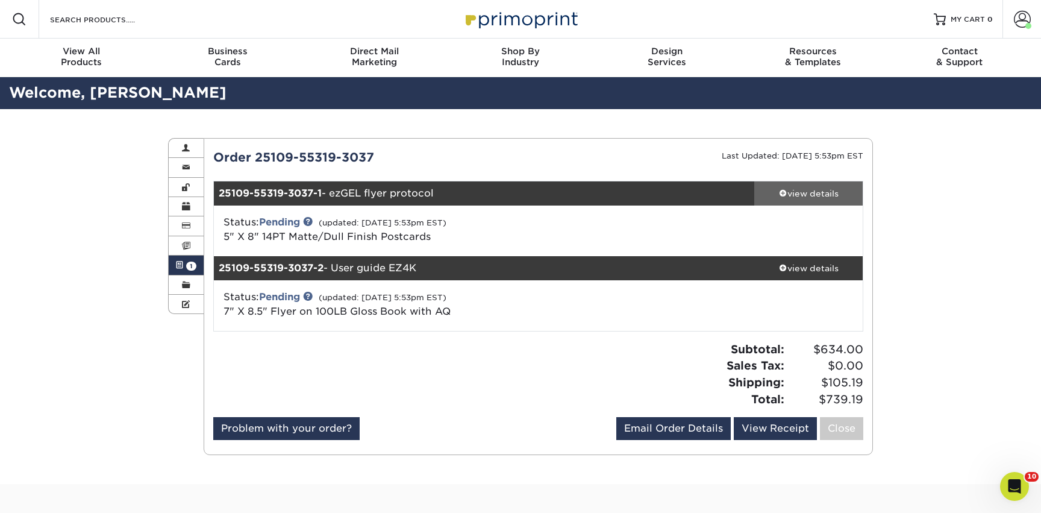
click at [808, 195] on div "view details" at bounding box center [808, 193] width 108 height 12
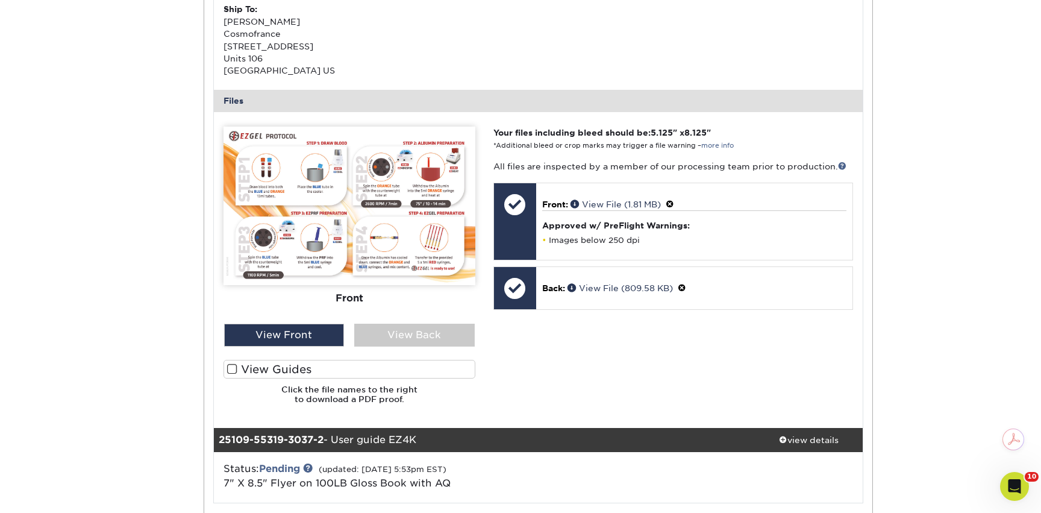
scroll to position [438, 0]
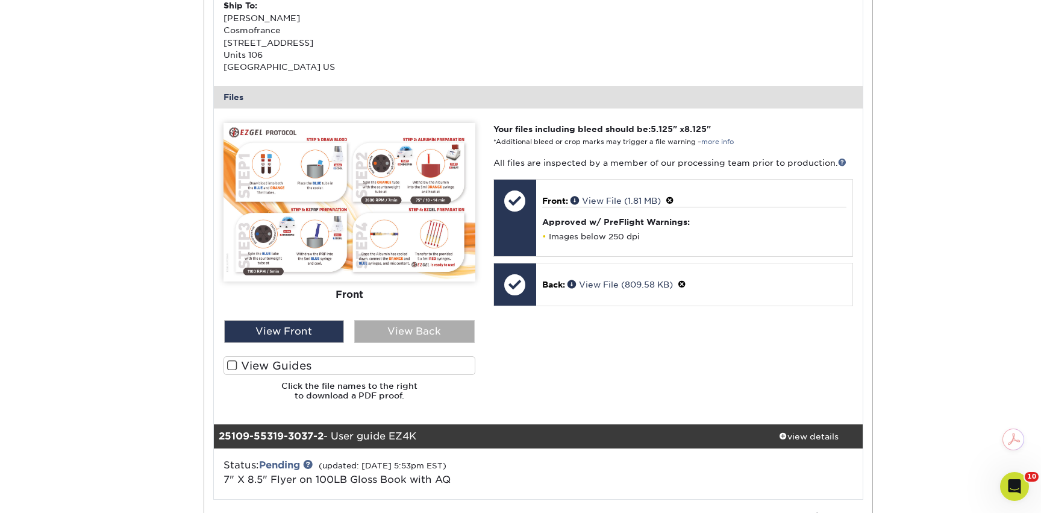
click at [420, 337] on div "View Back" at bounding box center [414, 331] width 120 height 23
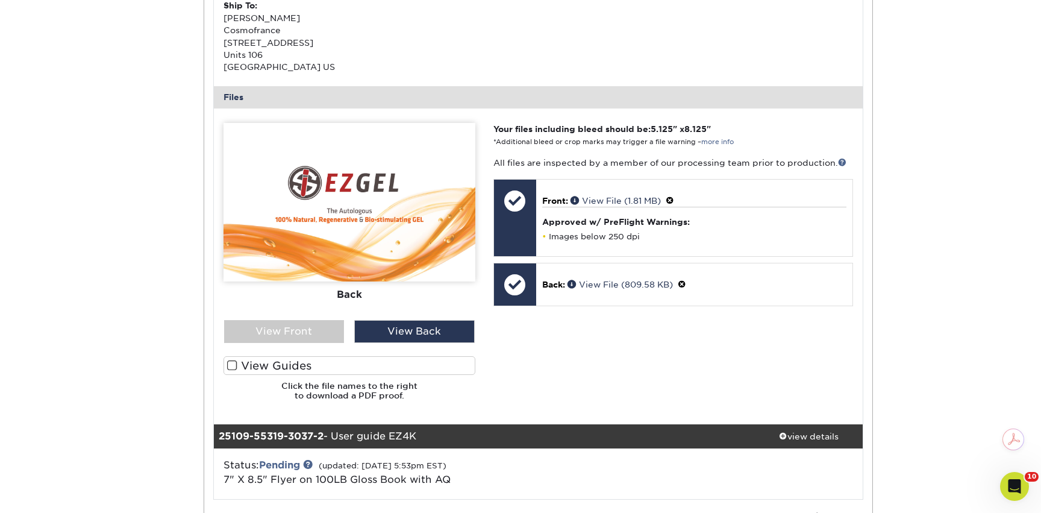
click at [274, 311] on div "Front Back" at bounding box center [350, 221] width 252 height 197
click at [277, 331] on div "View Front" at bounding box center [284, 331] width 120 height 23
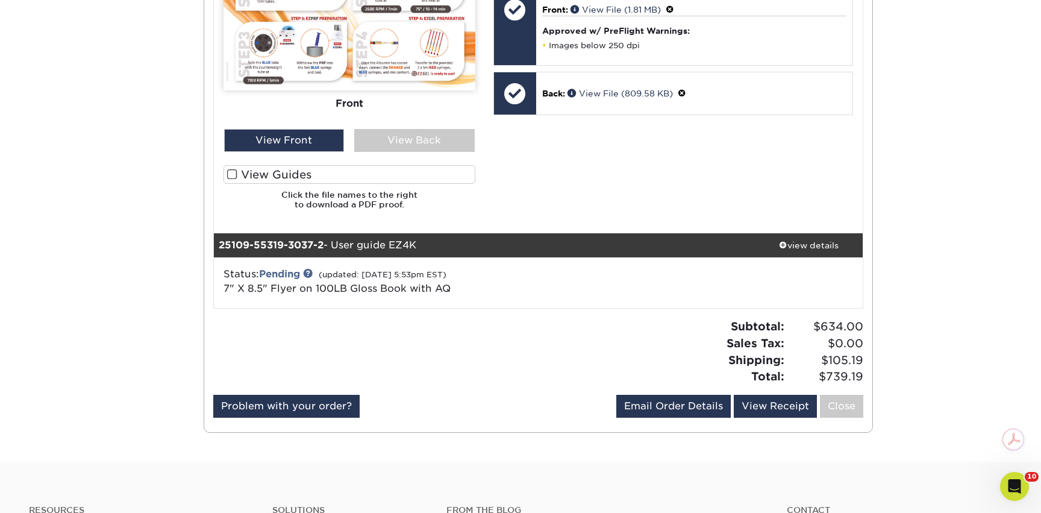
scroll to position [726, 0]
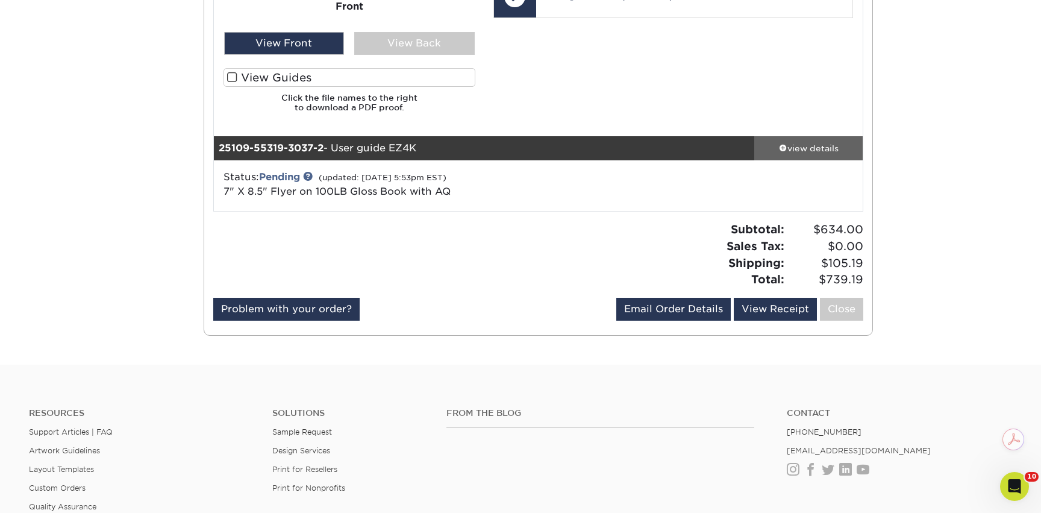
click at [803, 153] on div "view details" at bounding box center [808, 148] width 108 height 12
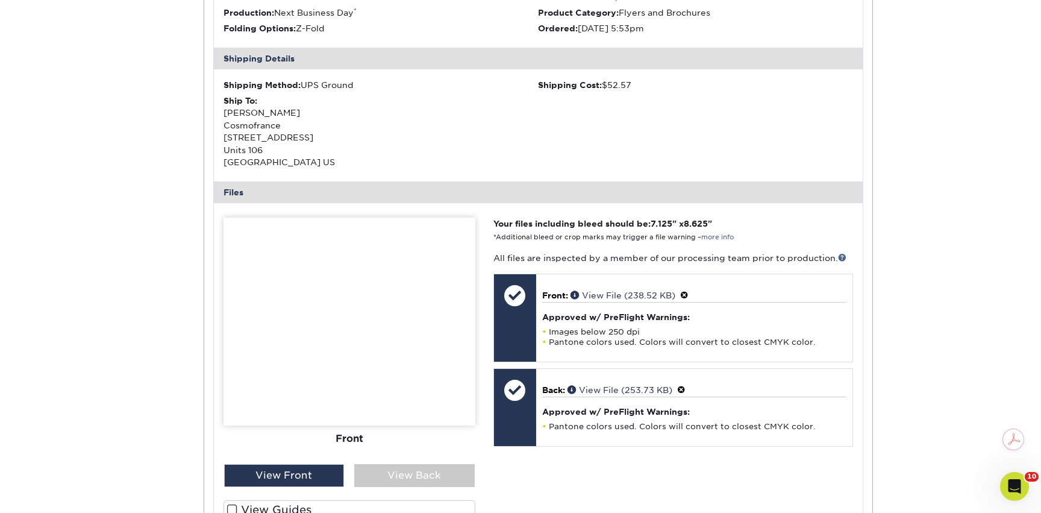
scroll to position [1058, 0]
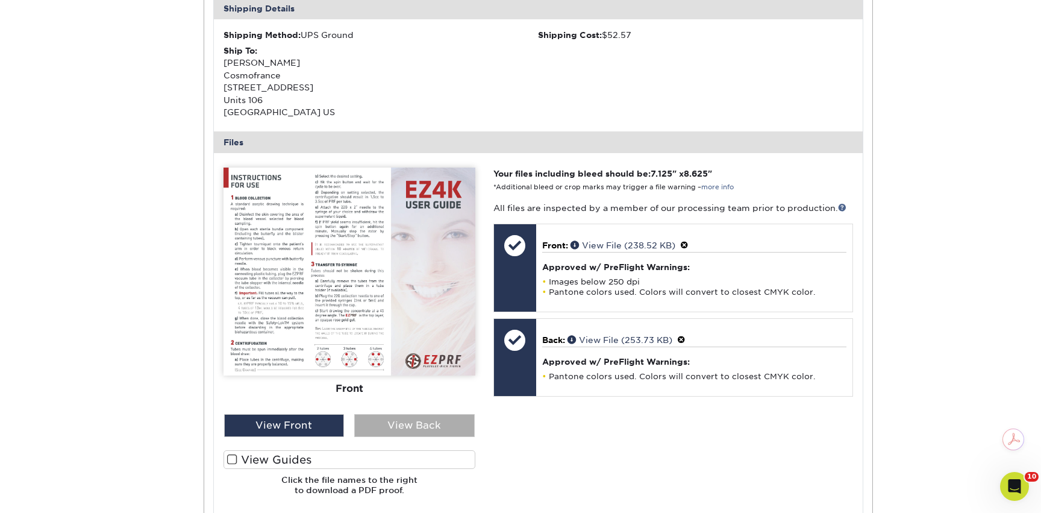
click at [431, 424] on div "View Back" at bounding box center [414, 425] width 120 height 23
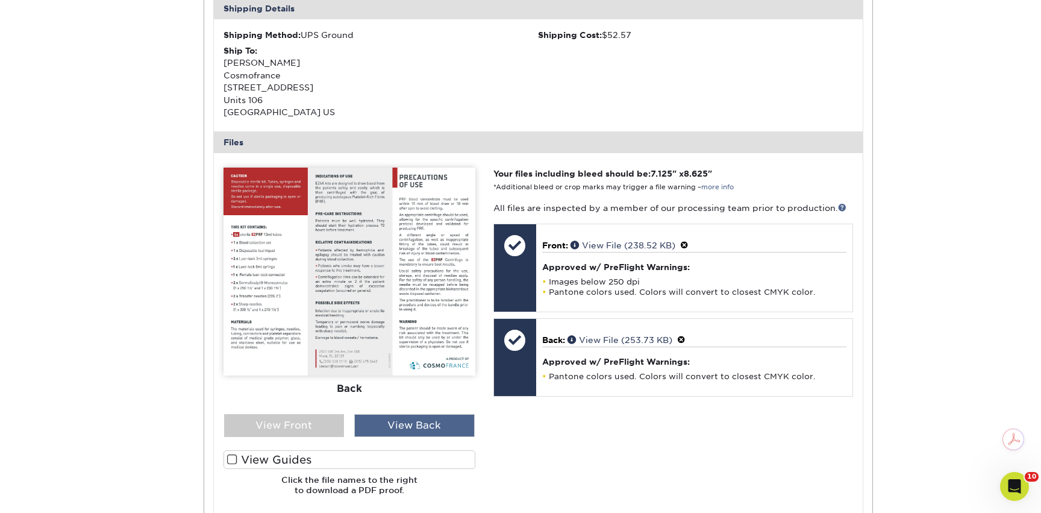
click at [431, 425] on div "View Back" at bounding box center [414, 425] width 120 height 23
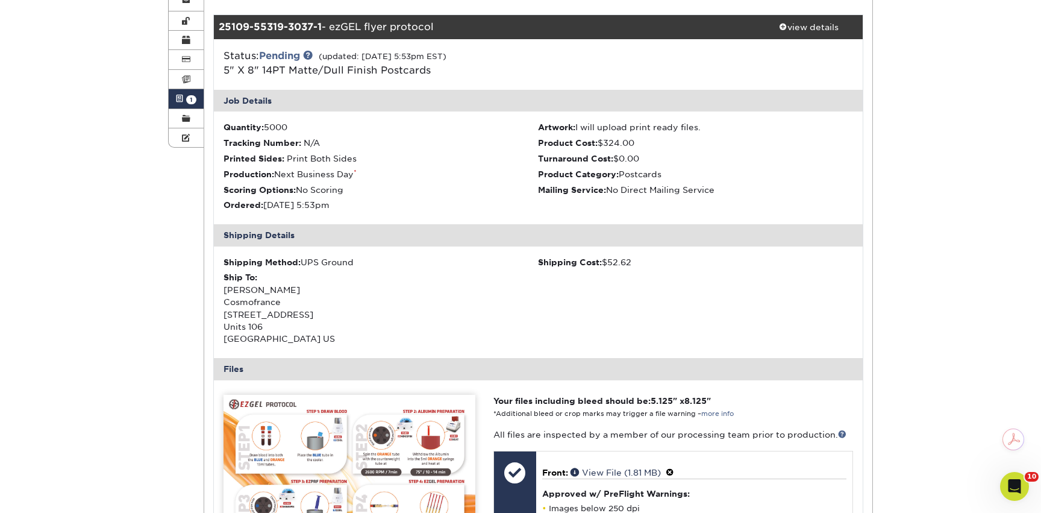
scroll to position [0, 0]
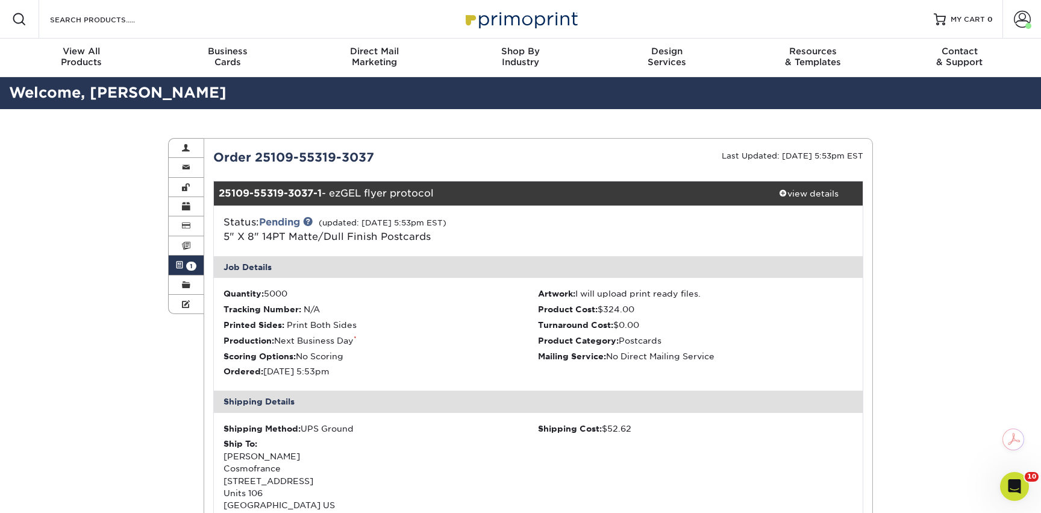
click at [192, 270] on span "1" at bounding box center [191, 265] width 10 height 9
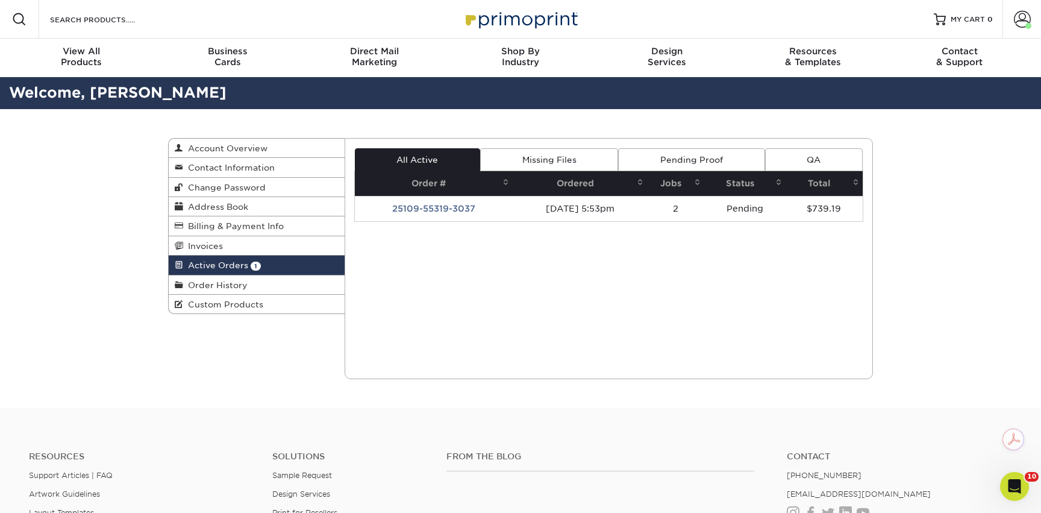
click at [220, 359] on div "Active Orders Account Overview Contact Information Change Password Address Book…" at bounding box center [520, 258] width 723 height 299
